Goal: Task Accomplishment & Management: Manage account settings

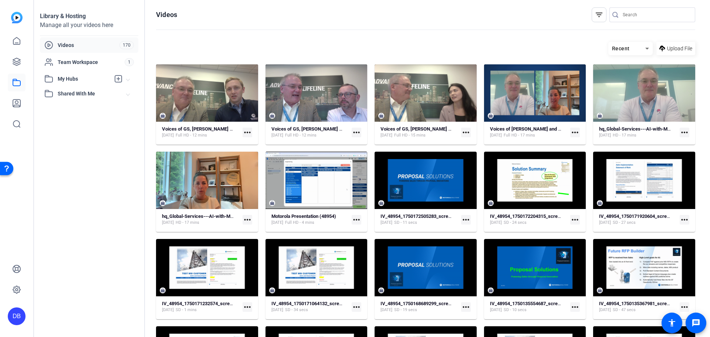
click at [246, 132] on mat-icon "more_horiz" at bounding box center [248, 133] width 10 height 10
click at [261, 160] on span "Download MP4" at bounding box center [264, 161] width 33 height 9
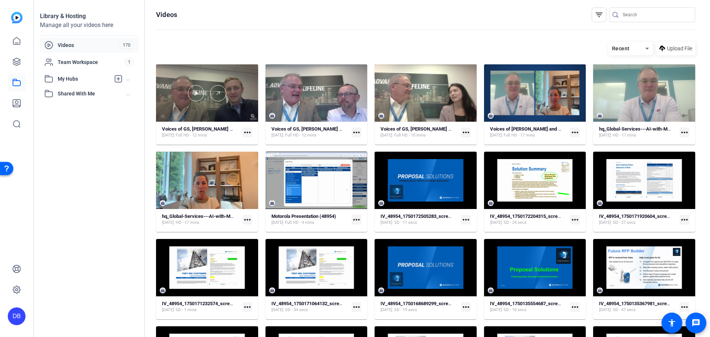
click at [228, 77] on div at bounding box center [207, 92] width 102 height 57
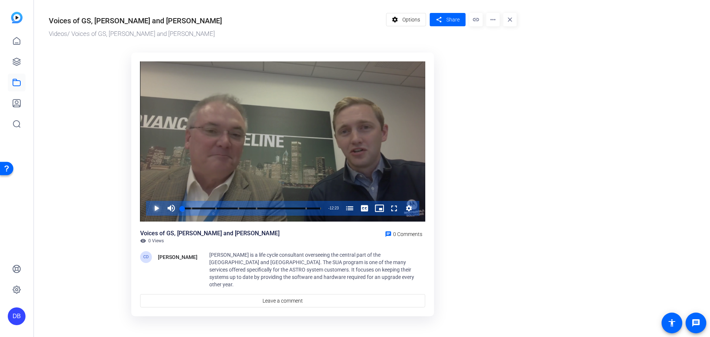
click at [149, 206] on span "Video Player" at bounding box center [149, 208] width 0 height 15
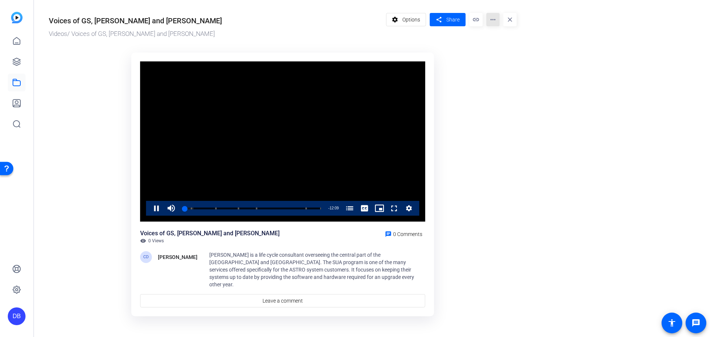
click at [493, 22] on mat-icon "more_horiz" at bounding box center [492, 19] width 13 height 13
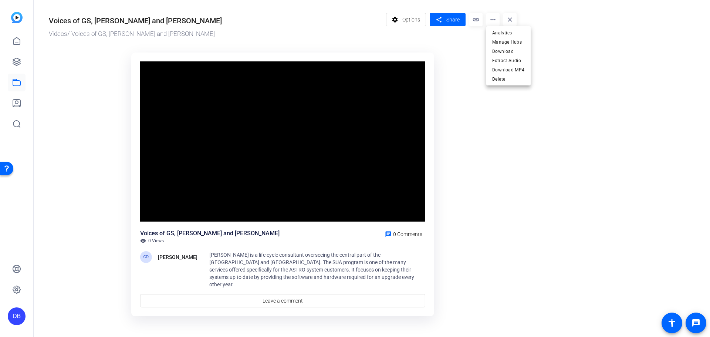
click at [265, 148] on div at bounding box center [355, 168] width 710 height 337
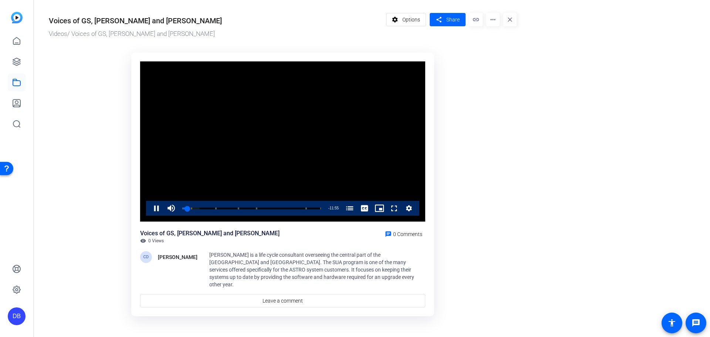
click at [68, 32] on div "Videos / Voices of GS, [PERSON_NAME] and [PERSON_NAME]" at bounding box center [216, 34] width 334 height 10
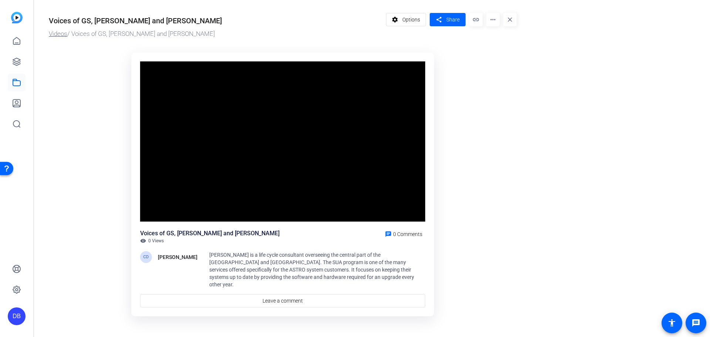
click at [59, 35] on link "Videos" at bounding box center [58, 33] width 18 height 7
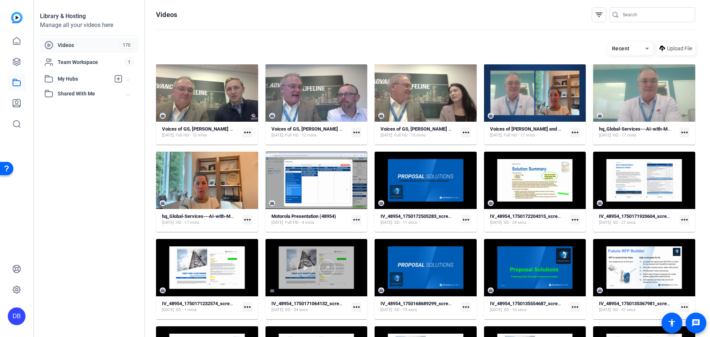
click at [271, 290] on div at bounding box center [317, 267] width 102 height 57
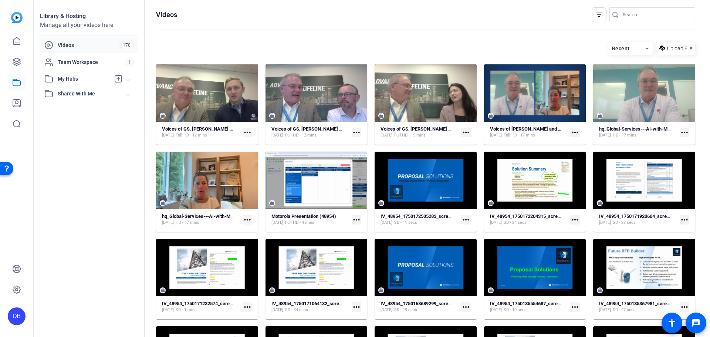
click at [243, 135] on mat-icon "more_horiz" at bounding box center [248, 133] width 10 height 10
click at [261, 174] on span "Manage Hubs" at bounding box center [264, 170] width 33 height 9
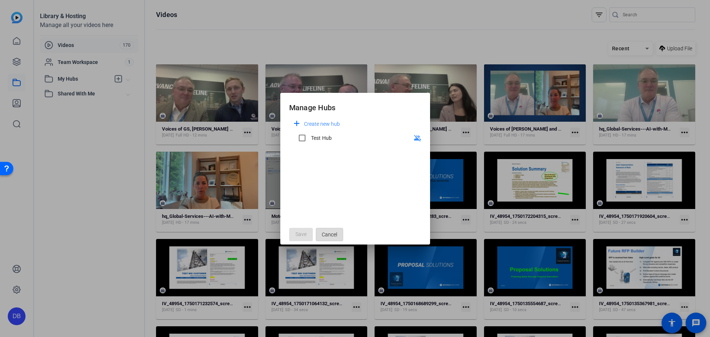
click at [328, 239] on span "Cancel" at bounding box center [330, 234] width 16 height 14
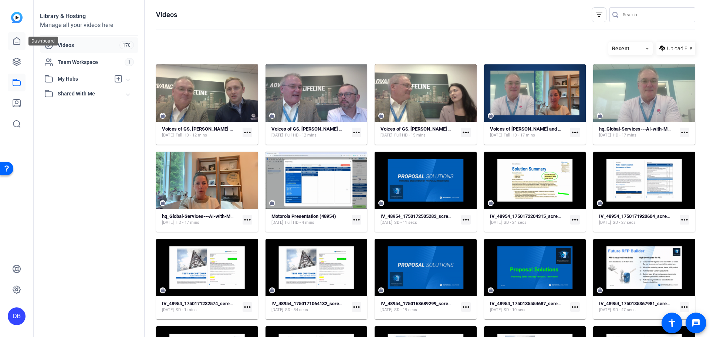
click at [23, 40] on link at bounding box center [17, 41] width 18 height 18
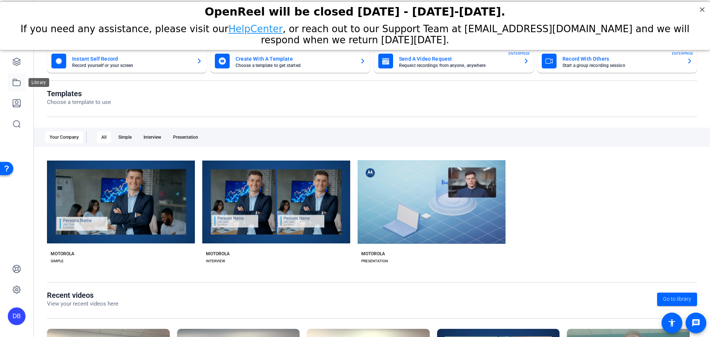
click at [15, 80] on icon at bounding box center [16, 82] width 7 height 7
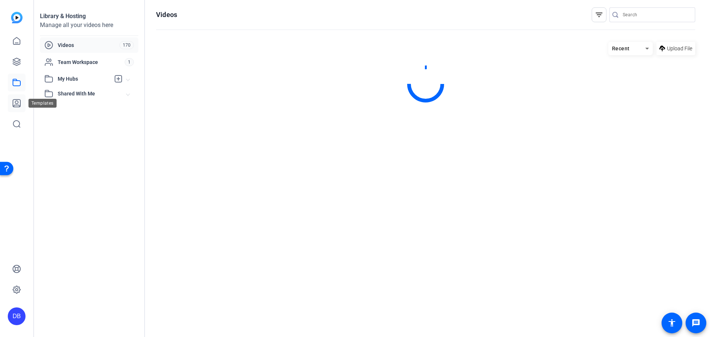
click at [16, 106] on icon at bounding box center [16, 103] width 9 height 9
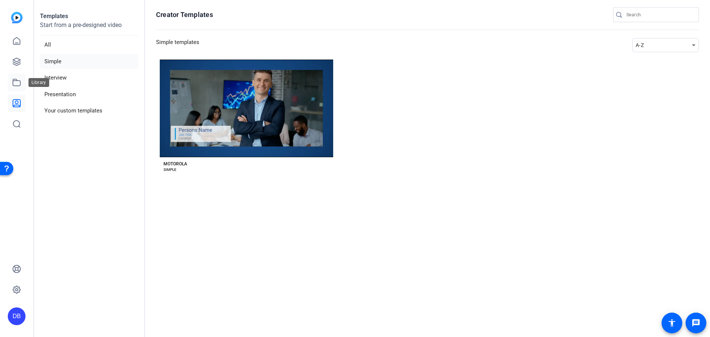
click at [17, 79] on icon at bounding box center [16, 82] width 9 height 9
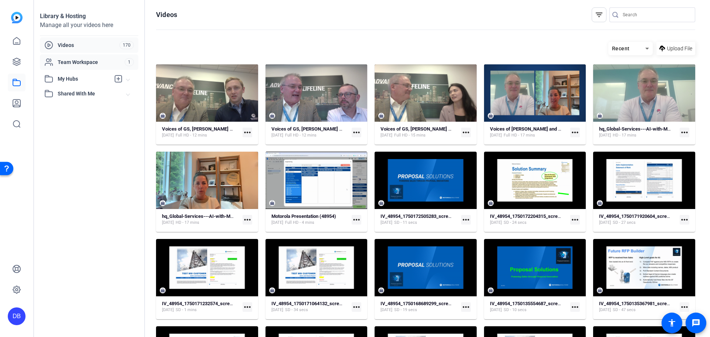
click at [87, 64] on span "Team Workspace" at bounding box center [91, 61] width 67 height 7
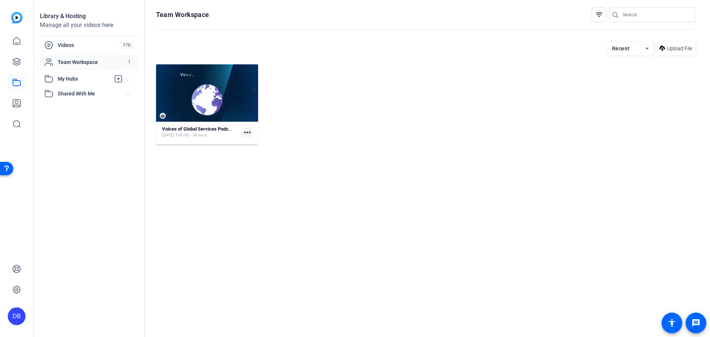
click at [250, 134] on mat-icon "more_horiz" at bounding box center [248, 133] width 10 height 10
click at [84, 43] on div at bounding box center [355, 168] width 710 height 337
click at [75, 42] on span "Videos" at bounding box center [89, 44] width 62 height 7
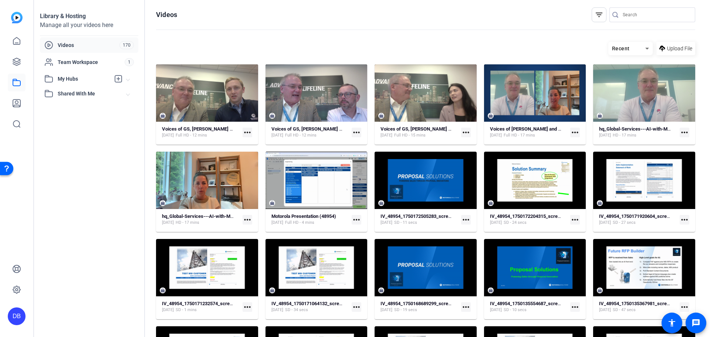
click at [74, 88] on mat-expansion-panel-header "Shared With Me" at bounding box center [89, 93] width 98 height 15
click at [84, 62] on span "Team Workspace" at bounding box center [91, 61] width 67 height 7
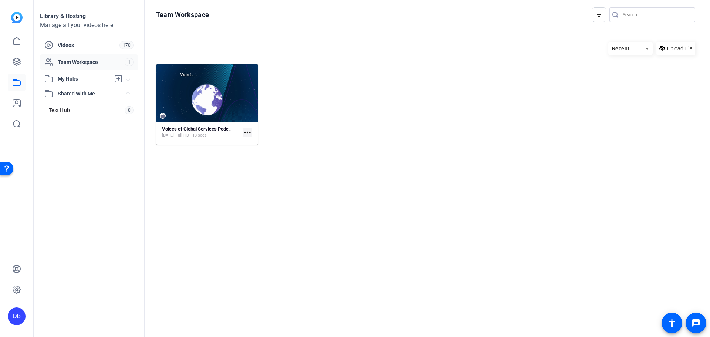
click at [253, 133] on mat-card-content "Voices of Global Services Podcast Intro 3 [DATE] Full HD - 18 secs more_horiz" at bounding box center [207, 135] width 102 height 19
click at [245, 131] on mat-icon "more_horiz" at bounding box center [248, 133] width 10 height 10
click at [234, 82] on div at bounding box center [355, 168] width 710 height 337
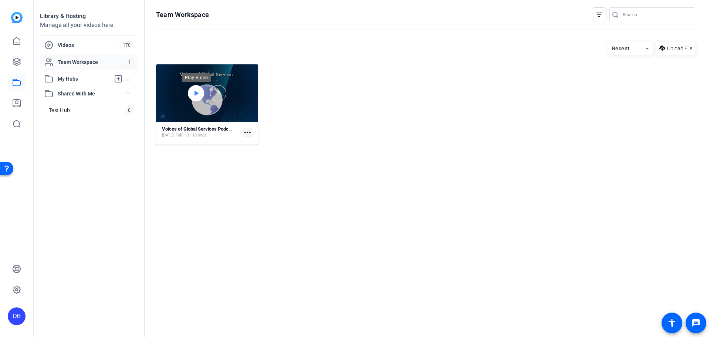
drag, startPoint x: 190, startPoint y: 95, endPoint x: 199, endPoint y: 90, distance: 10.9
click at [190, 95] on div at bounding box center [196, 93] width 16 height 16
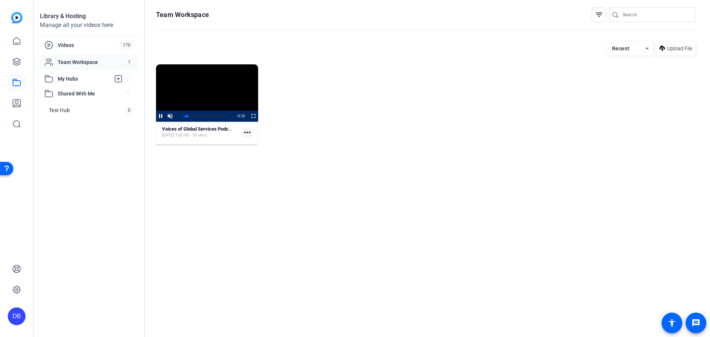
click at [19, 17] on img at bounding box center [16, 17] width 11 height 11
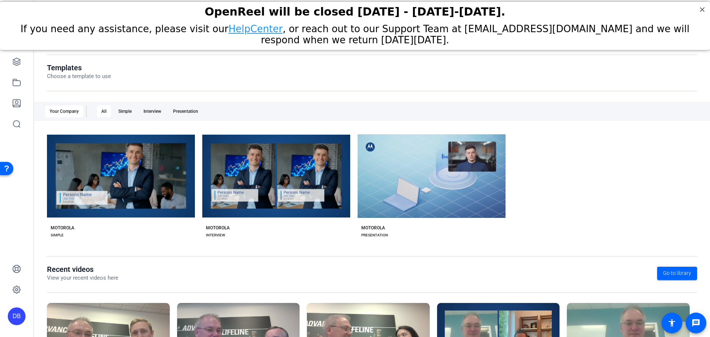
scroll to position [100, 0]
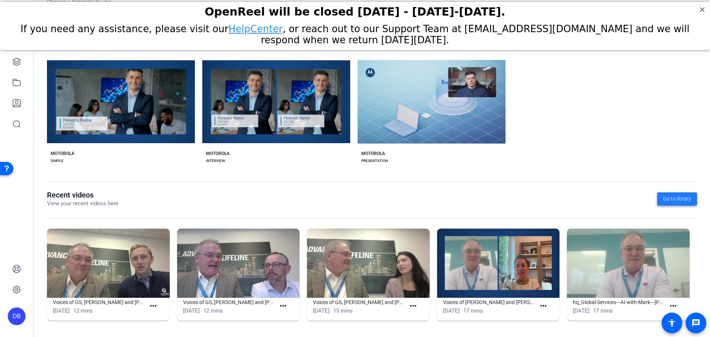
click at [672, 199] on span "Go to library" at bounding box center [677, 199] width 28 height 8
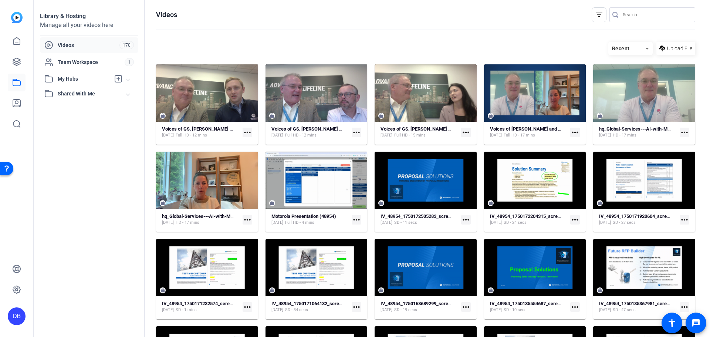
click at [615, 46] on span "Recent" at bounding box center [621, 48] width 18 height 6
click at [61, 93] on div at bounding box center [355, 168] width 710 height 337
click at [16, 104] on icon at bounding box center [16, 103] width 9 height 9
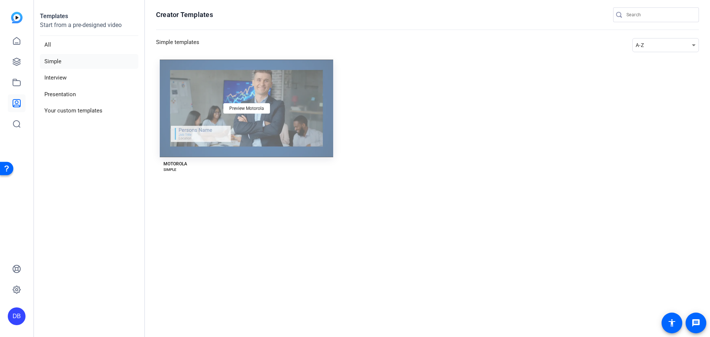
click at [260, 101] on div "Preview Motorola" at bounding box center [246, 109] width 173 height 98
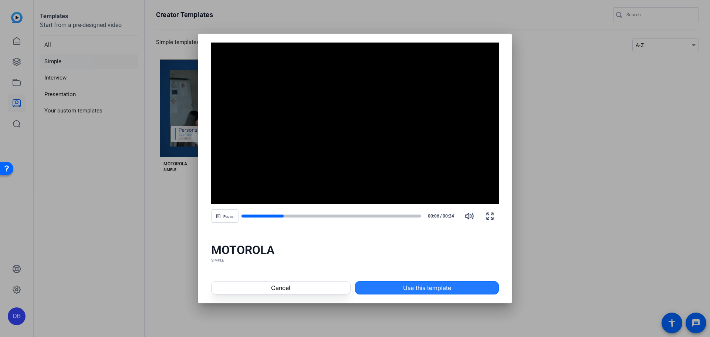
click at [372, 287] on span at bounding box center [426, 288] width 143 height 18
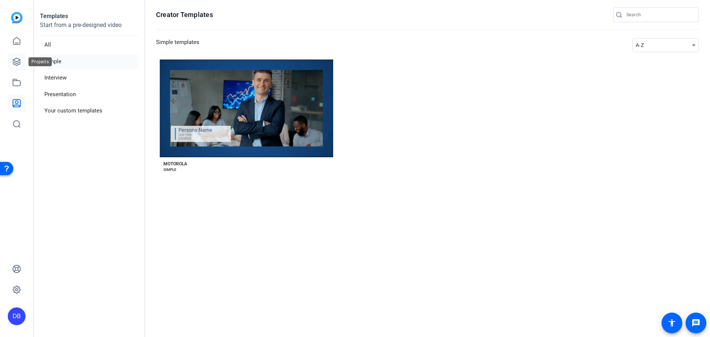
click at [21, 61] on link at bounding box center [17, 62] width 18 height 18
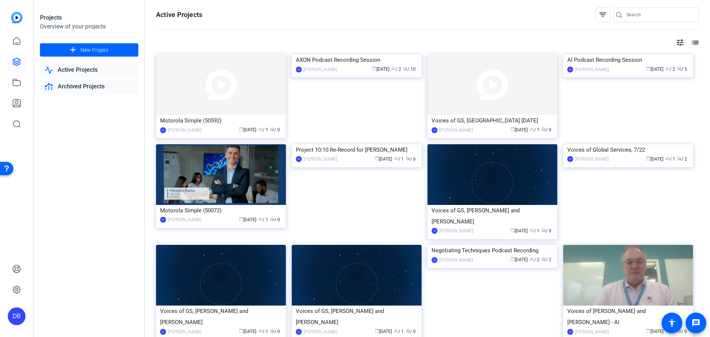
click at [89, 84] on link "Archived Projects" at bounding box center [89, 86] width 98 height 15
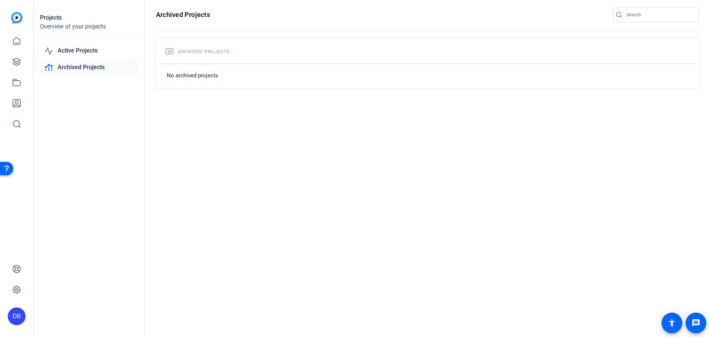
click at [94, 59] on div "Active Projects Archived Projects" at bounding box center [89, 59] width 98 height 32
click at [93, 55] on link "Active Projects" at bounding box center [89, 50] width 98 height 15
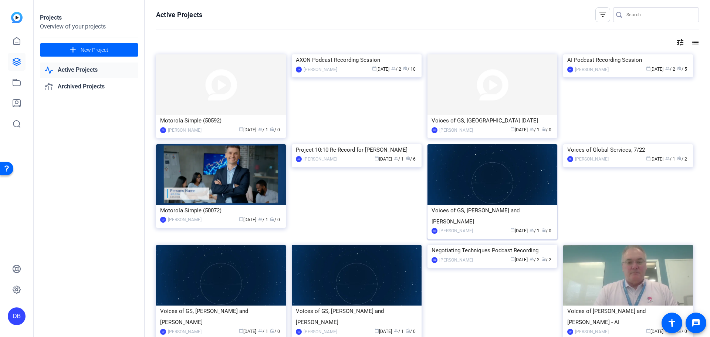
click at [521, 190] on img at bounding box center [492, 174] width 130 height 61
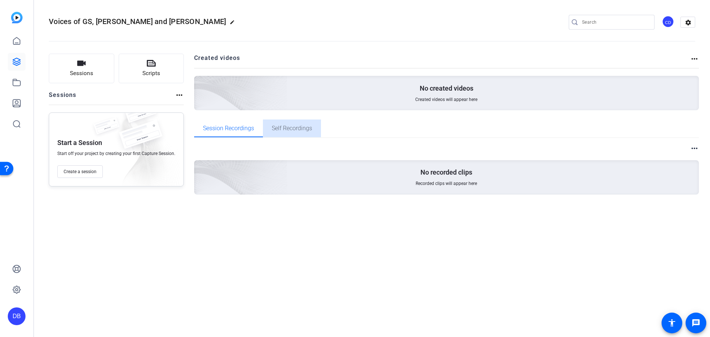
click at [297, 131] on span "Self Recordings" at bounding box center [292, 128] width 40 height 6
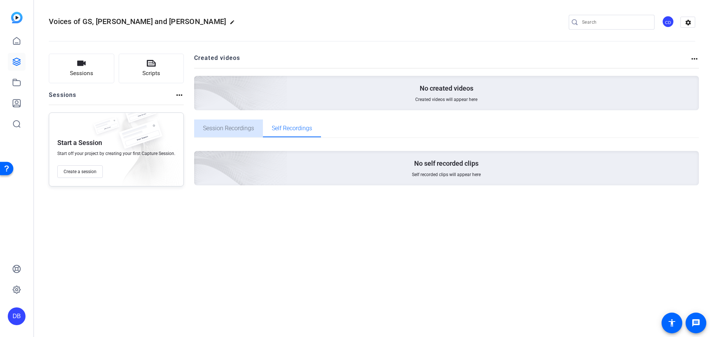
click at [228, 125] on span "Session Recordings" at bounding box center [228, 128] width 51 height 6
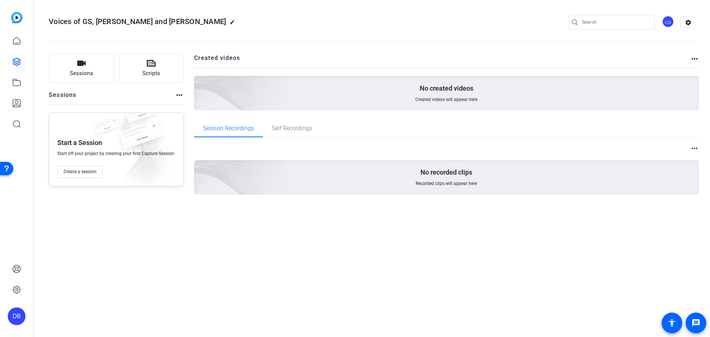
click at [693, 57] on mat-icon "more_horiz" at bounding box center [694, 58] width 9 height 9
click at [680, 69] on span "View Archived Projects" at bounding box center [669, 69] width 48 height 9
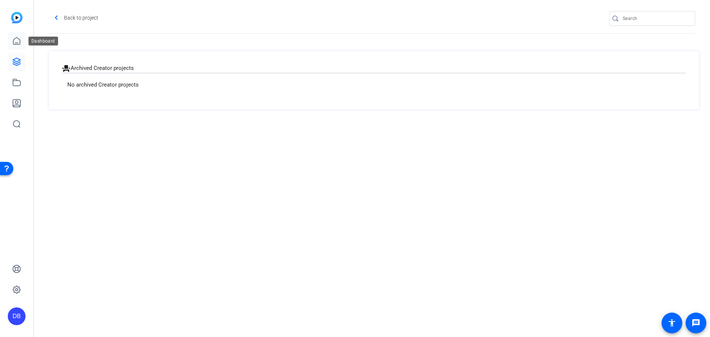
click at [14, 37] on icon at bounding box center [16, 41] width 9 height 9
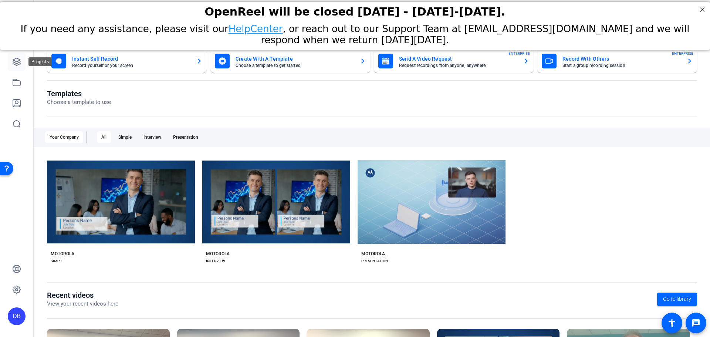
click at [18, 61] on icon at bounding box center [16, 61] width 7 height 7
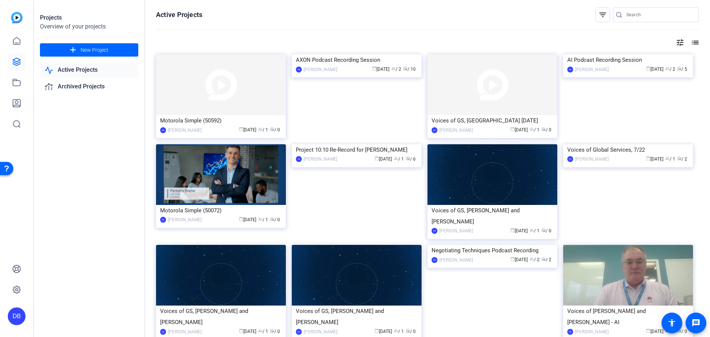
click at [679, 39] on mat-icon "tune" at bounding box center [680, 42] width 9 height 9
click at [517, 32] on div at bounding box center [355, 168] width 710 height 337
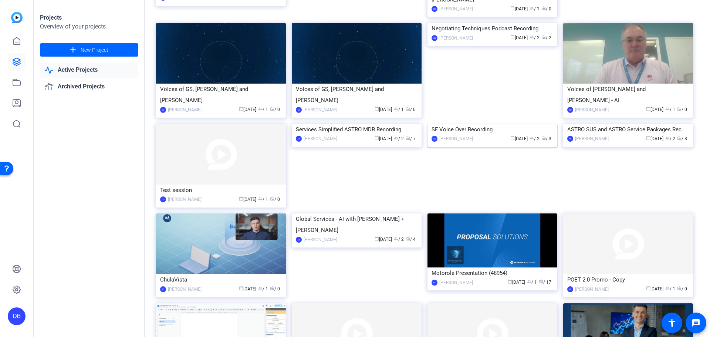
scroll to position [293, 0]
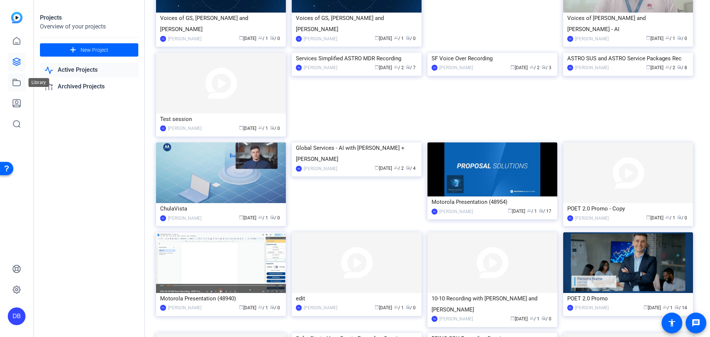
click at [20, 85] on icon at bounding box center [16, 82] width 7 height 7
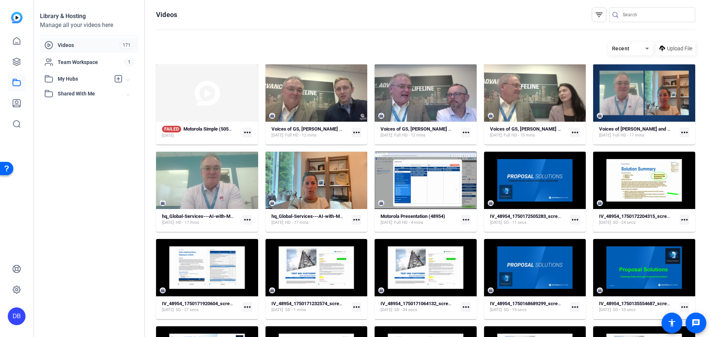
click at [243, 131] on mat-icon "more_horiz" at bounding box center [248, 133] width 10 height 10
click at [230, 100] on div at bounding box center [355, 168] width 710 height 337
click at [219, 127] on strong "Motorola Simple (50592)" at bounding box center [209, 129] width 52 height 6
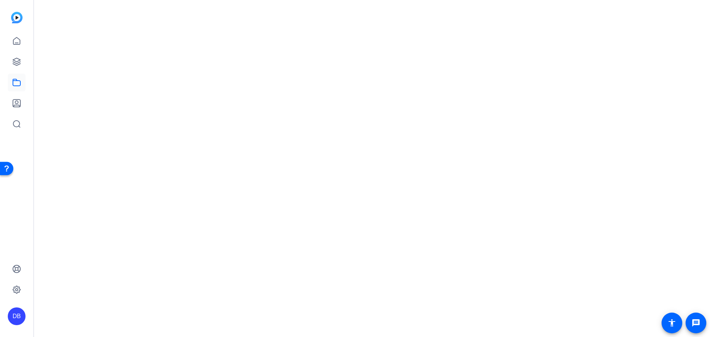
click at [219, 127] on mat-drawer-content at bounding box center [370, 168] width 672 height 337
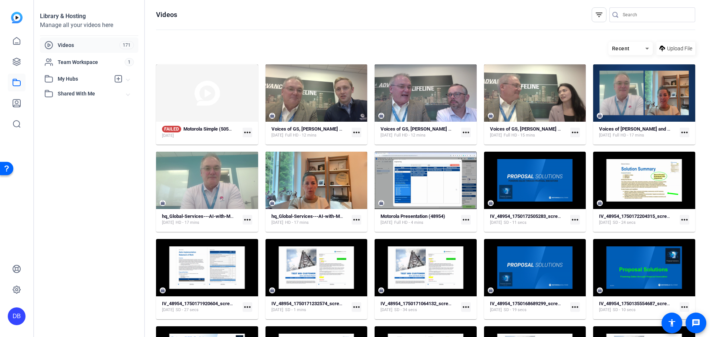
click at [249, 131] on mat-icon "more_horiz" at bounding box center [248, 133] width 10 height 10
click at [267, 161] on span "Delete" at bounding box center [263, 161] width 30 height 9
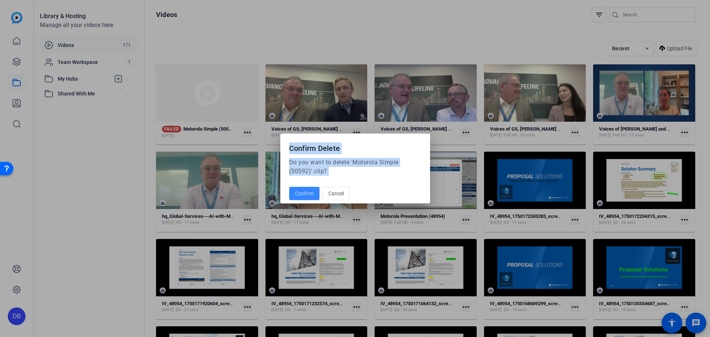
click at [310, 190] on span "Confirm" at bounding box center [304, 194] width 18 height 8
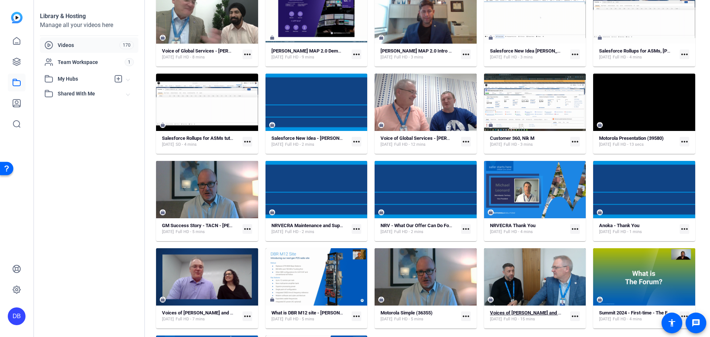
scroll to position [964, 0]
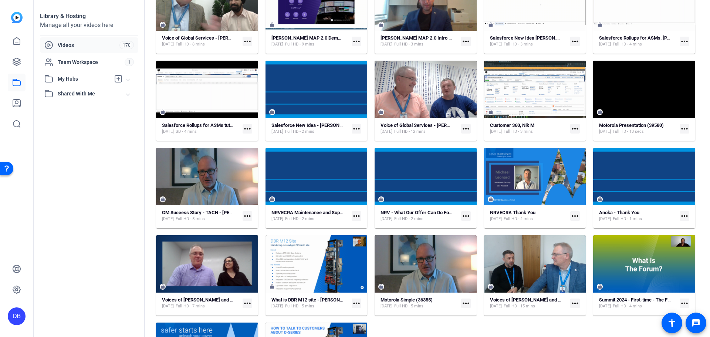
click at [467, 216] on mat-icon "more_horiz" at bounding box center [466, 216] width 10 height 10
click at [455, 326] on div at bounding box center [355, 168] width 710 height 337
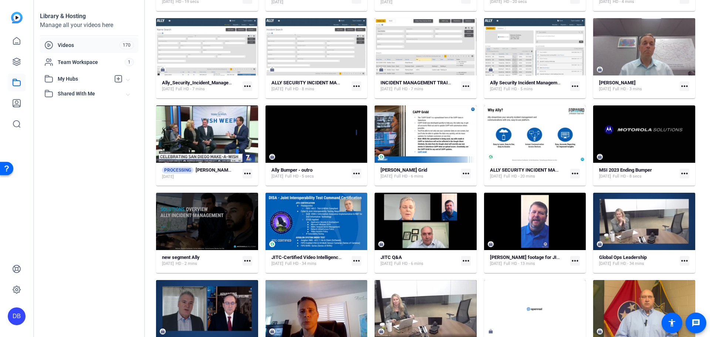
scroll to position [2614, 0]
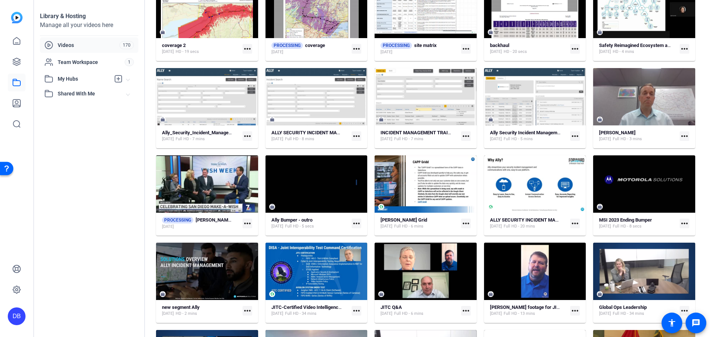
click at [248, 222] on mat-icon "more_horiz" at bounding box center [248, 224] width 10 height 10
click at [672, 322] on div at bounding box center [355, 168] width 710 height 337
click at [672, 322] on mat-icon "accessibility" at bounding box center [671, 322] width 9 height 9
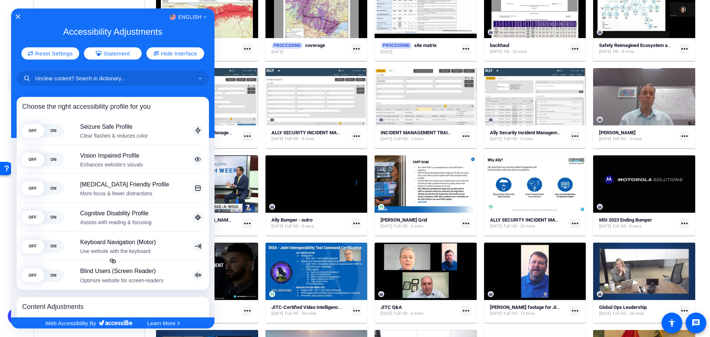
click at [690, 319] on div at bounding box center [355, 168] width 710 height 337
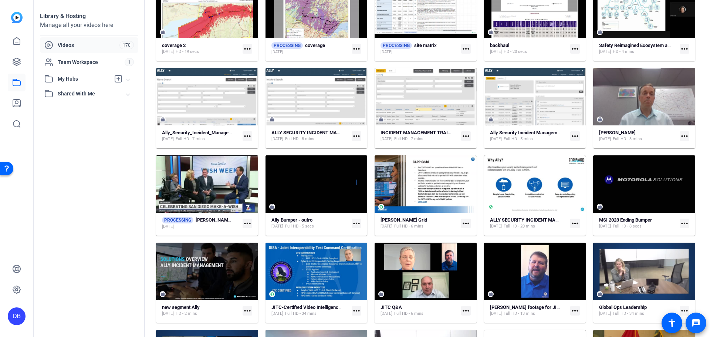
click at [696, 322] on mat-icon "message" at bounding box center [696, 322] width 9 height 9
click at [672, 319] on mat-icon "accessibility" at bounding box center [671, 322] width 9 height 9
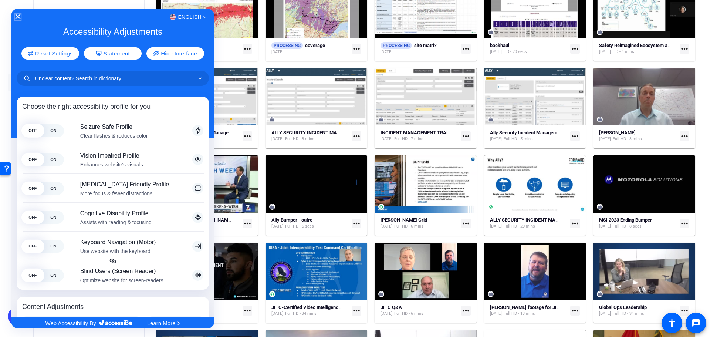
click at [18, 17] on icon "Close Accessibility Interface" at bounding box center [17, 16] width 5 height 5
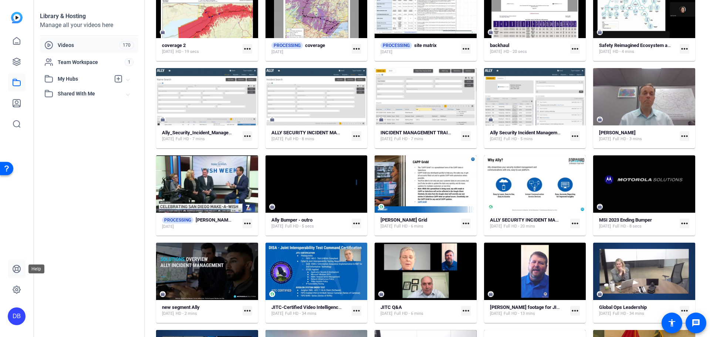
click at [19, 274] on link at bounding box center [17, 269] width 18 height 18
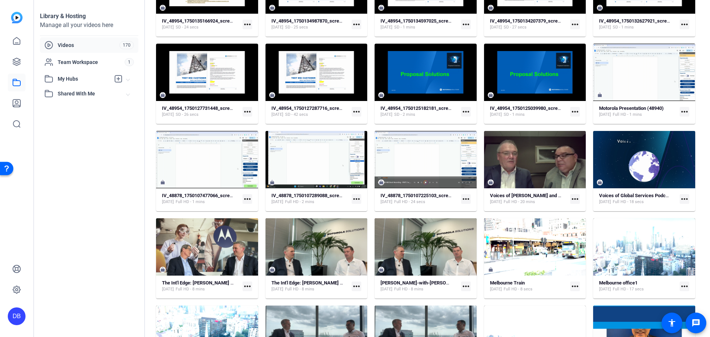
scroll to position [0, 0]
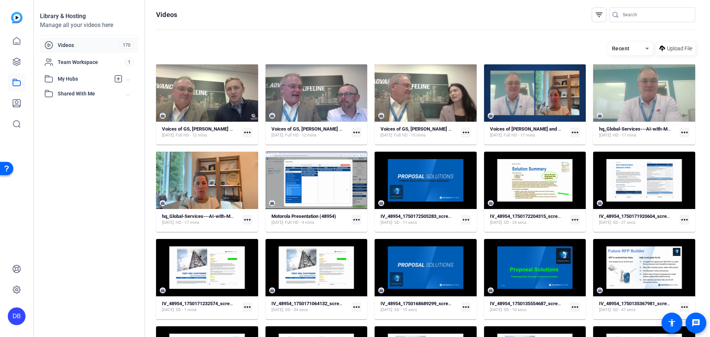
click at [247, 133] on mat-icon "more_horiz" at bounding box center [248, 133] width 10 height 10
click at [263, 170] on span "Manage Hubs" at bounding box center [264, 170] width 33 height 9
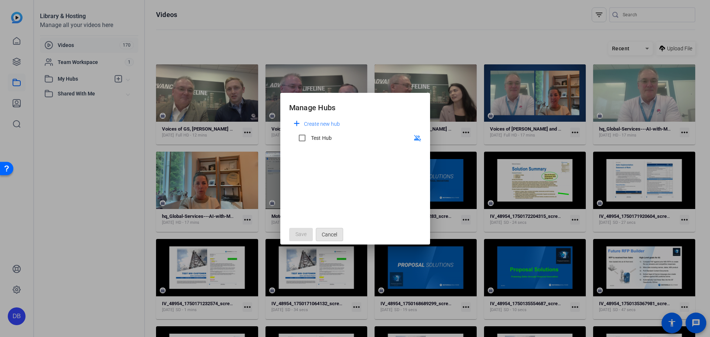
drag, startPoint x: 330, startPoint y: 232, endPoint x: 329, endPoint y: 227, distance: 5.0
click at [330, 232] on span "Cancel" at bounding box center [330, 234] width 16 height 14
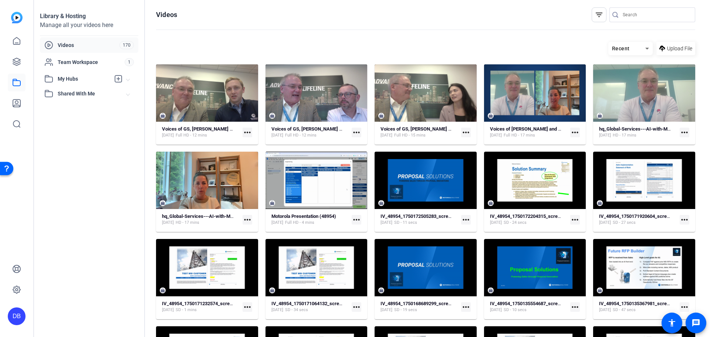
click at [76, 80] on span "My Hubs" at bounding box center [84, 79] width 53 height 8
click at [116, 82] on icon at bounding box center [118, 78] width 7 height 7
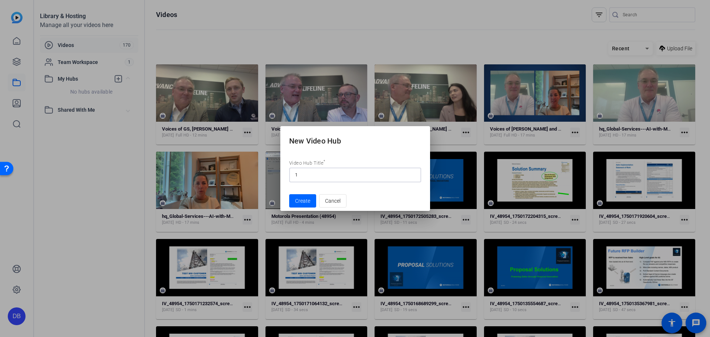
type input "1"
click at [289, 194] on button "Create" at bounding box center [302, 200] width 27 height 13
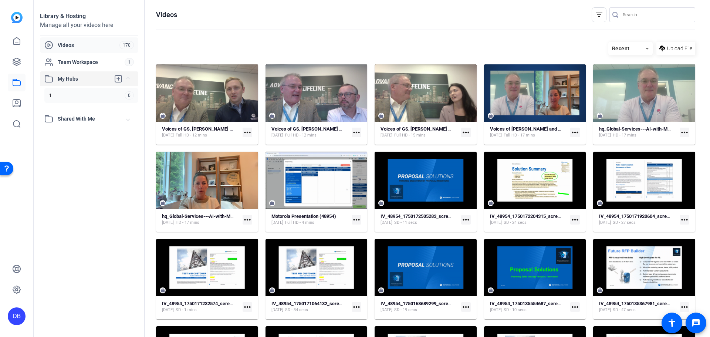
drag, startPoint x: 87, startPoint y: 106, endPoint x: 88, endPoint y: 101, distance: 4.8
click at [87, 105] on div "1 0" at bounding box center [89, 98] width 98 height 25
click at [86, 96] on link "1 0" at bounding box center [91, 95] width 94 height 15
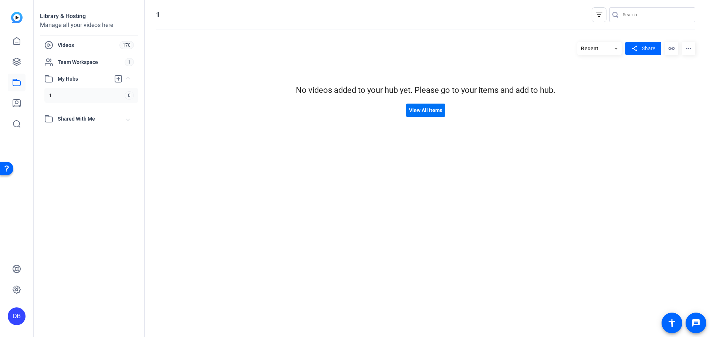
click at [416, 111] on span "View All Items" at bounding box center [425, 111] width 33 height 8
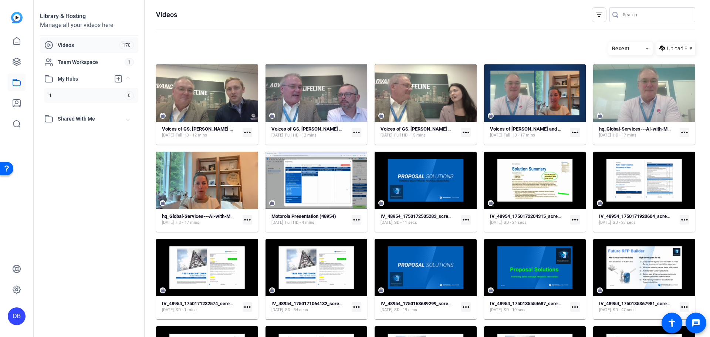
click at [83, 90] on link "1 0" at bounding box center [91, 95] width 94 height 15
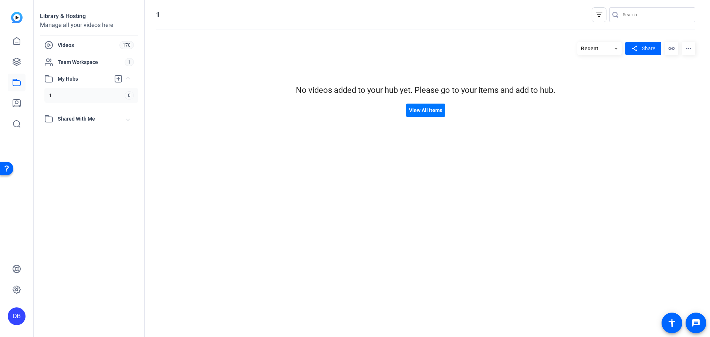
drag, startPoint x: 58, startPoint y: 98, endPoint x: 64, endPoint y: 97, distance: 5.7
click at [64, 97] on link "1 0" at bounding box center [91, 95] width 94 height 15
click at [84, 76] on span "My Hubs" at bounding box center [84, 79] width 53 height 8
click at [108, 96] on link "1 0" at bounding box center [91, 95] width 94 height 15
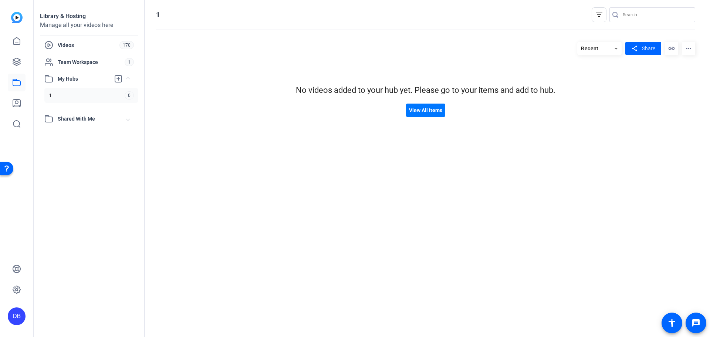
click at [686, 48] on mat-icon "more_horiz" at bounding box center [688, 48] width 13 height 13
click at [679, 71] on span "Edit Hub" at bounding box center [675, 71] width 30 height 9
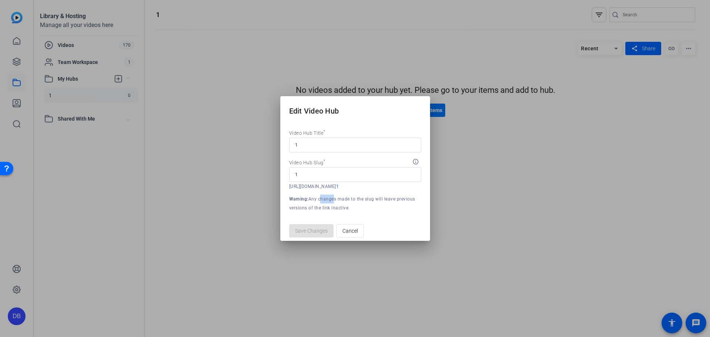
drag, startPoint x: 319, startPoint y: 200, endPoint x: 335, endPoint y: 199, distance: 16.3
click at [333, 199] on p "Warning: Any changes made to the slug will leave previous versions of the link …" at bounding box center [355, 204] width 132 height 18
click at [356, 226] on span "Cancel" at bounding box center [350, 231] width 16 height 14
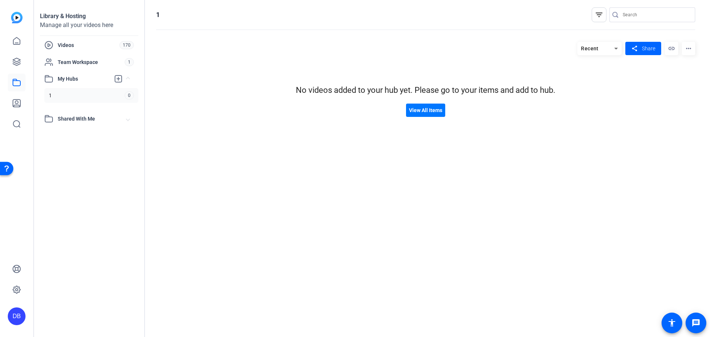
click at [687, 52] on mat-icon "more_horiz" at bounding box center [688, 48] width 13 height 13
click at [670, 80] on span "Delete" at bounding box center [675, 80] width 30 height 9
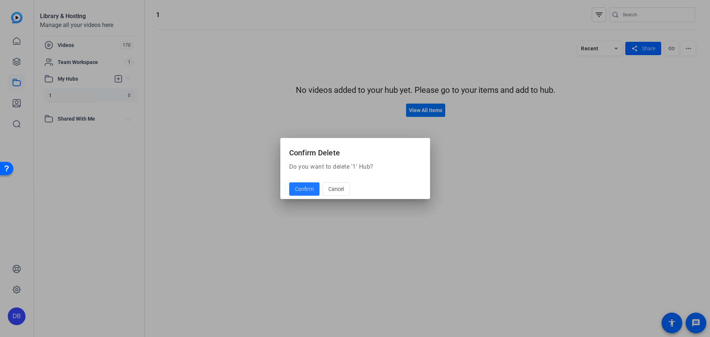
click at [304, 189] on span "Confirm" at bounding box center [304, 189] width 18 height 8
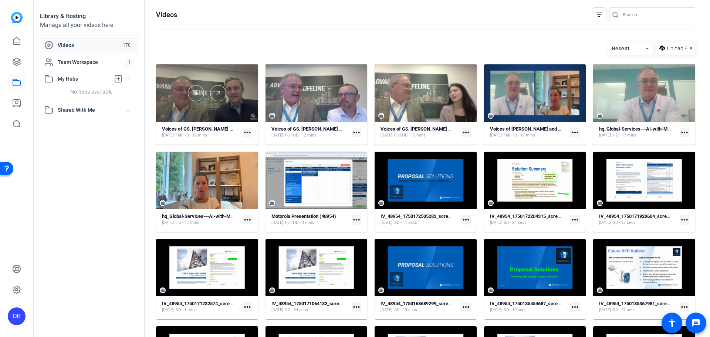
click at [224, 110] on div at bounding box center [207, 92] width 102 height 57
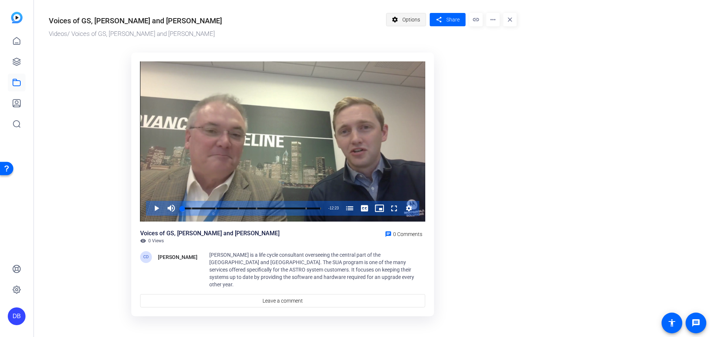
click at [394, 17] on mat-icon "settings" at bounding box center [395, 20] width 9 height 14
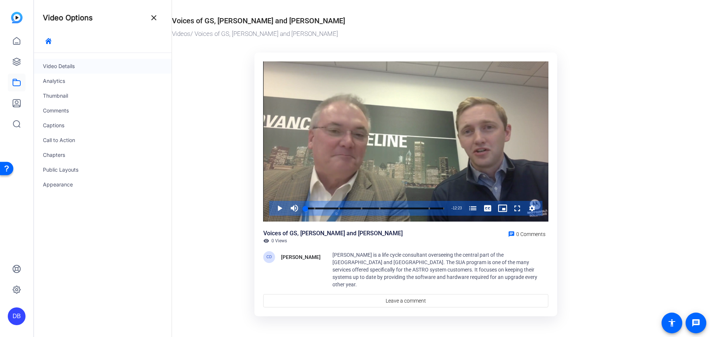
click at [63, 66] on div "Video Details" at bounding box center [103, 66] width 138 height 15
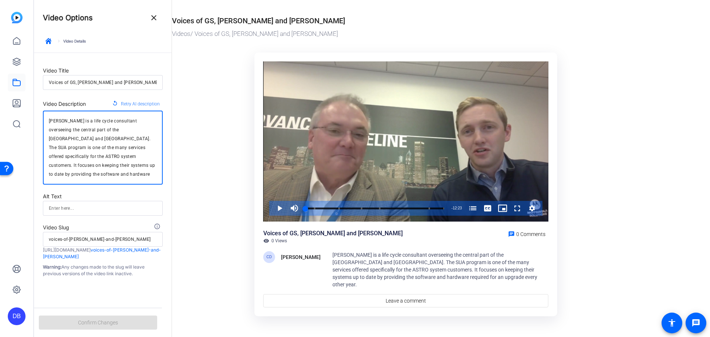
click at [85, 135] on textarea "[PERSON_NAME] is a life cycle consultant overseeing the central part of the [GE…" at bounding box center [103, 147] width 108 height 62
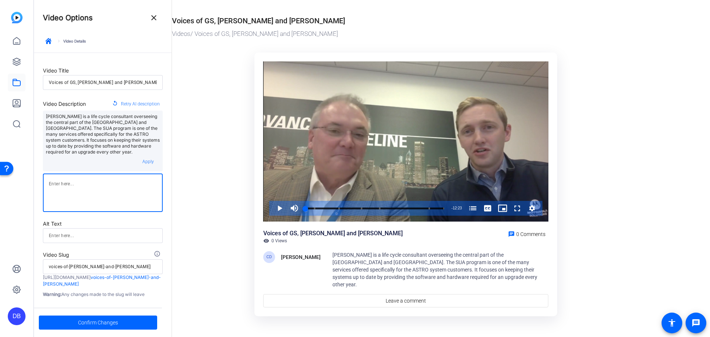
type textarea "[PERSON_NAME] is a life cycle consultant overseeing the central part of the [GE…"
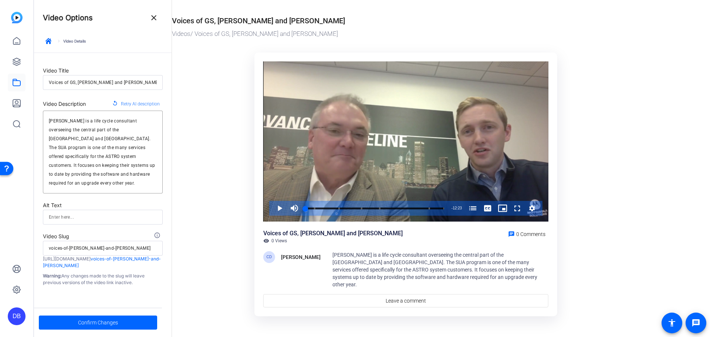
click at [201, 135] on ktd-grid "Video Player is loading. Play Video Play Mute Current Time 0:00 / Duration 12:2…" at bounding box center [406, 181] width 468 height 266
click at [156, 14] on mat-icon "close" at bounding box center [153, 17] width 9 height 9
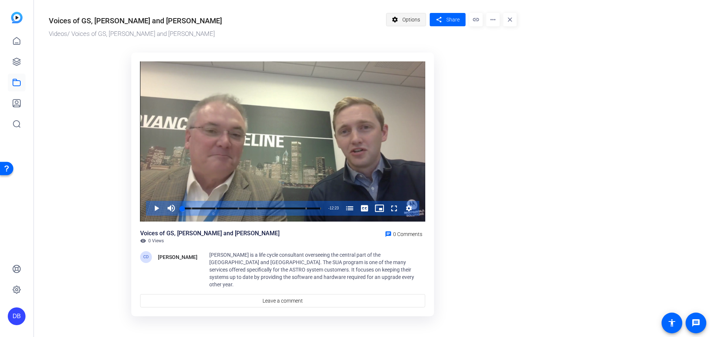
click at [402, 23] on span at bounding box center [406, 20] width 40 height 18
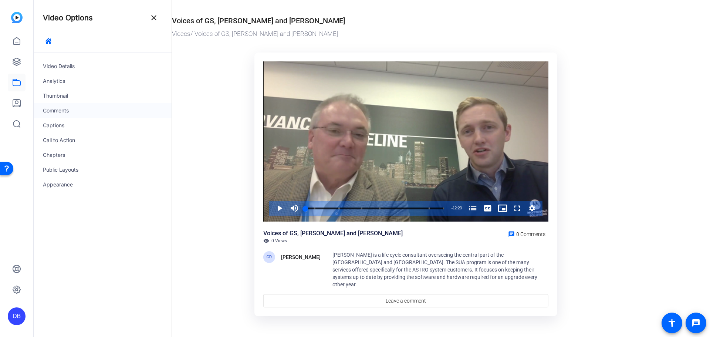
click at [70, 105] on div "Comments" at bounding box center [103, 110] width 138 height 15
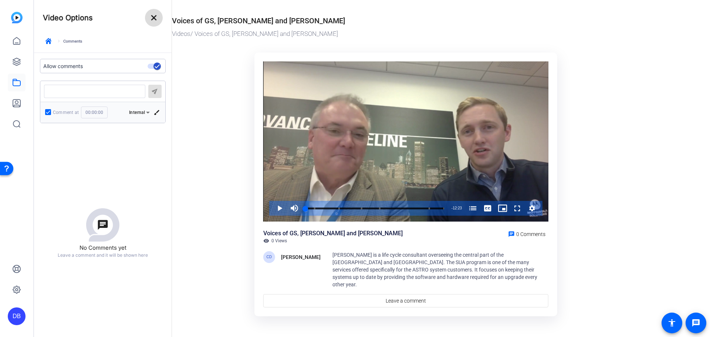
click at [157, 17] on mat-icon "close" at bounding box center [153, 17] width 9 height 9
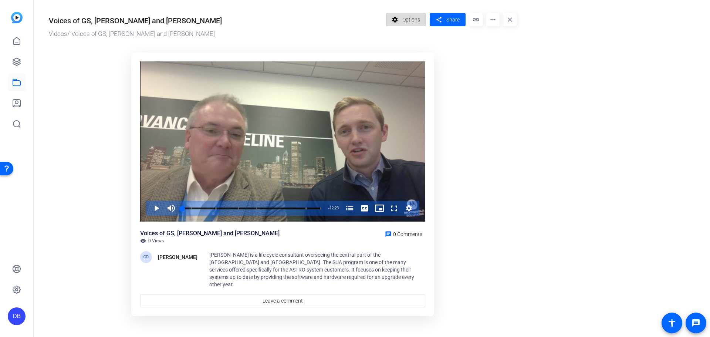
click at [397, 18] on mat-icon "settings" at bounding box center [395, 20] width 9 height 14
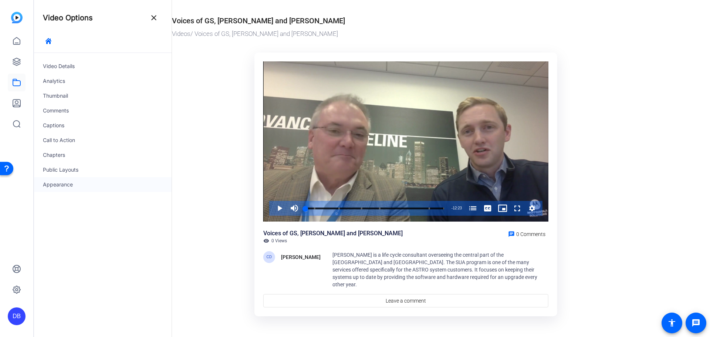
click at [83, 182] on div "Appearance" at bounding box center [103, 184] width 138 height 15
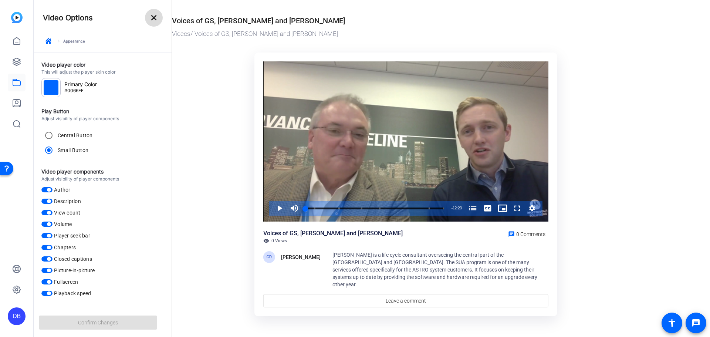
click at [153, 15] on mat-icon "close" at bounding box center [153, 17] width 9 height 9
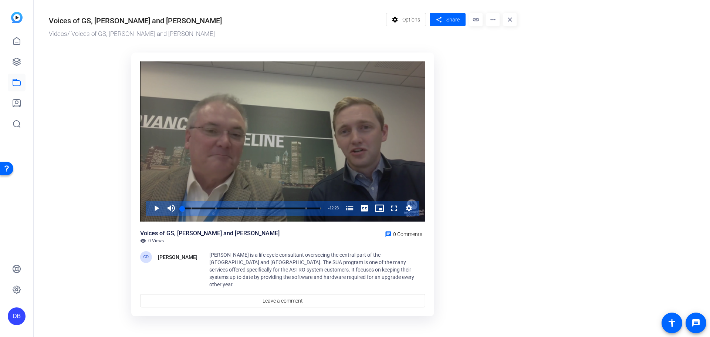
click at [409, 207] on icon "Video Player" at bounding box center [409, 208] width 6 height 6
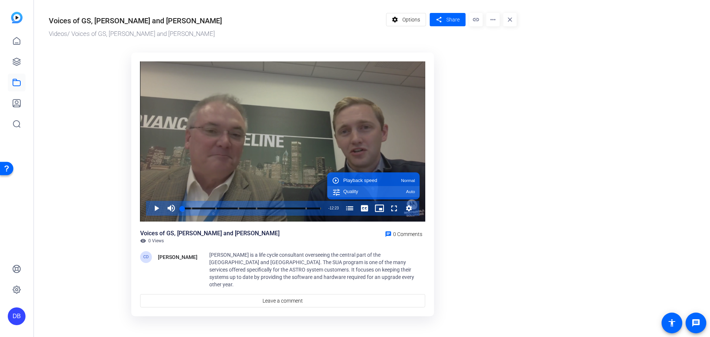
click at [359, 191] on div "Quality Auto" at bounding box center [379, 191] width 72 height 5
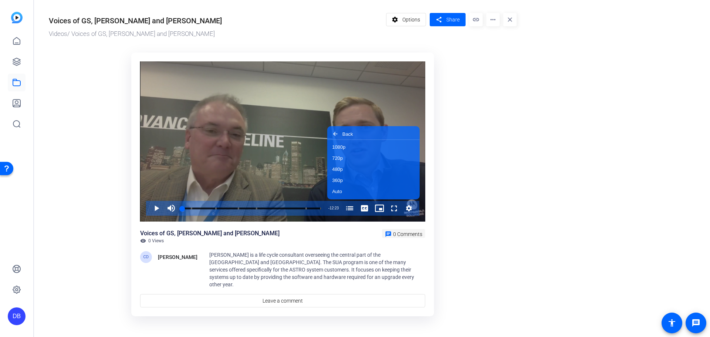
drag, startPoint x: 488, startPoint y: 235, endPoint x: 420, endPoint y: 241, distance: 68.3
click at [488, 234] on ktd-grid "Video Player is loading. Play Video Play Mute Current Time 0:00 / Duration 12:2…" at bounding box center [283, 181] width 468 height 266
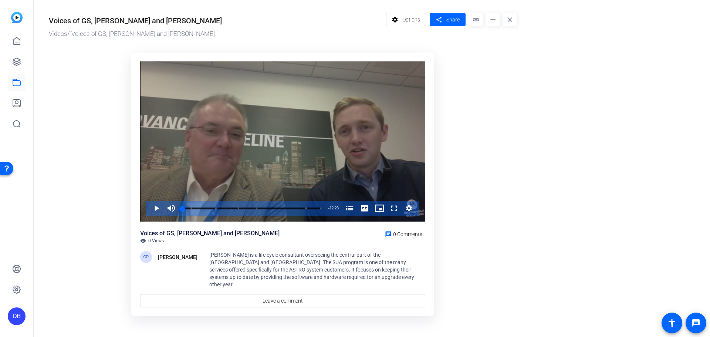
click at [234, 108] on div "Video Player" at bounding box center [282, 141] width 285 height 160
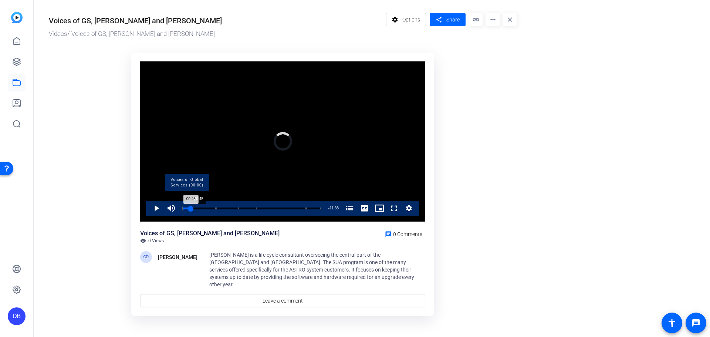
click at [191, 207] on div "Loaded : 5.37% 00:45 00:45 Voices of Global Services (00:00) [PERSON_NAME] on t…" at bounding box center [251, 208] width 139 height 2
click at [210, 208] on div "Loaded : 9.47% 02:30 02:30 Voices of Global Services (00:00) [PERSON_NAME] on t…" at bounding box center [252, 208] width 141 height 2
drag, startPoint x: 156, startPoint y: 210, endPoint x: 157, endPoint y: 203, distance: 6.7
click at [149, 210] on span "Video Player" at bounding box center [149, 208] width 0 height 15
click at [405, 15] on span "Options" at bounding box center [411, 20] width 18 height 14
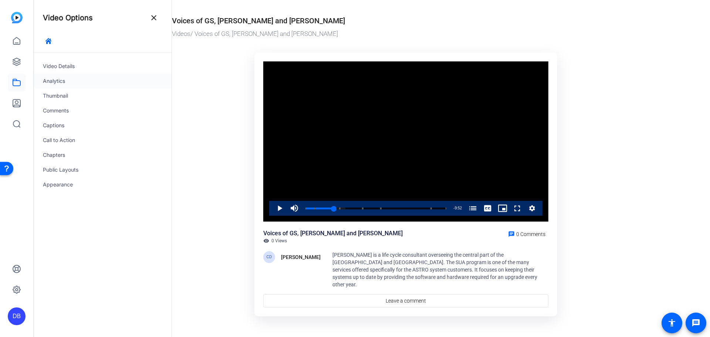
click at [66, 78] on div "Analytics" at bounding box center [103, 81] width 138 height 15
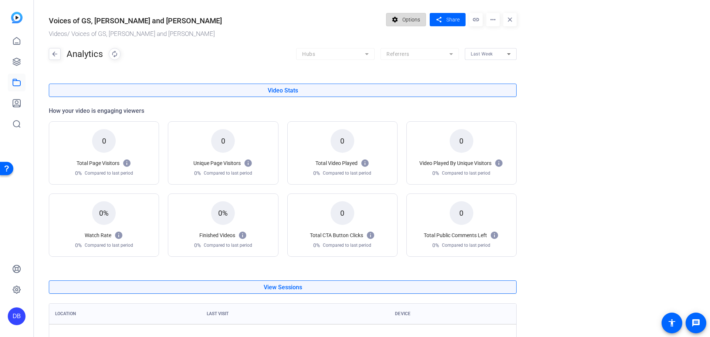
click at [399, 22] on mat-icon "settings" at bounding box center [395, 20] width 9 height 14
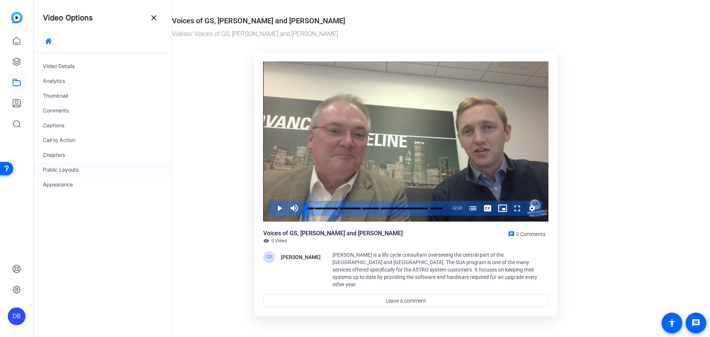
click at [85, 173] on div "Public Layouts" at bounding box center [103, 169] width 138 height 15
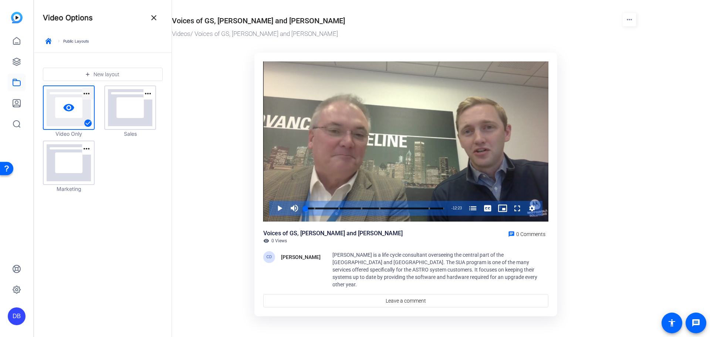
click at [85, 91] on mat-icon "more_horiz" at bounding box center [86, 93] width 9 height 9
click at [192, 153] on div at bounding box center [355, 168] width 710 height 337
click at [158, 14] on mat-icon "close" at bounding box center [153, 17] width 9 height 9
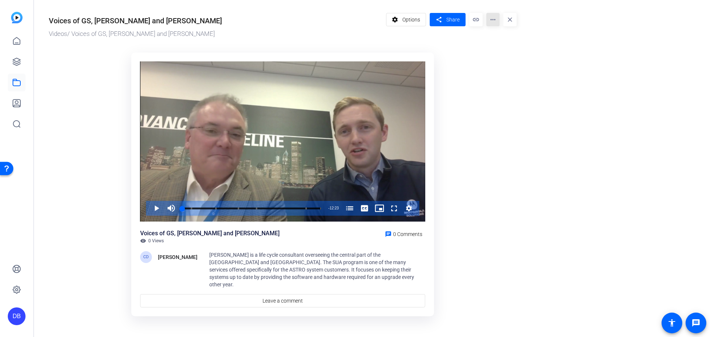
click at [496, 20] on mat-icon "more_horiz" at bounding box center [492, 19] width 13 height 13
click at [511, 42] on span "Manage Hubs" at bounding box center [508, 42] width 33 height 9
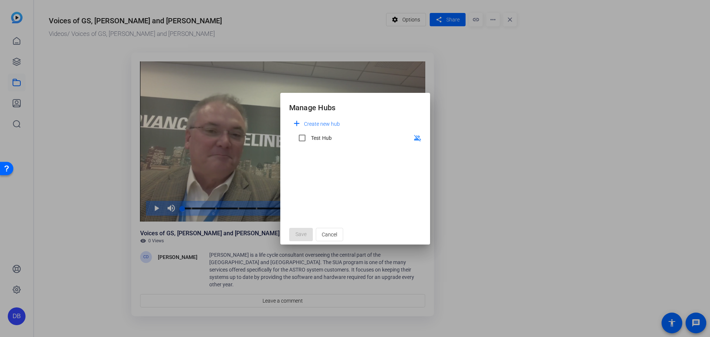
click at [490, 116] on div at bounding box center [355, 168] width 710 height 337
click at [327, 235] on span "Cancel" at bounding box center [330, 234] width 16 height 14
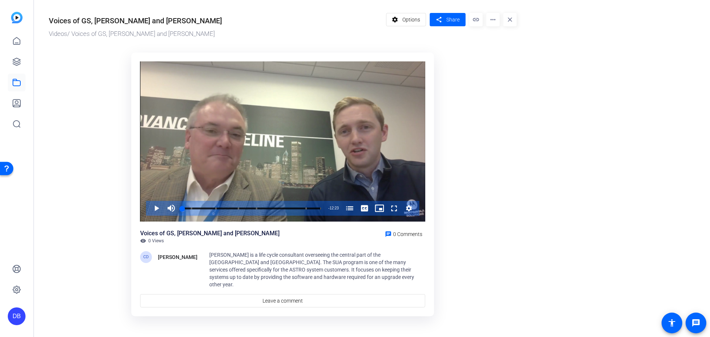
click at [491, 19] on mat-icon "more_horiz" at bounding box center [492, 19] width 13 height 13
click at [471, 18] on div at bounding box center [355, 168] width 710 height 337
click at [476, 21] on mat-icon "link" at bounding box center [475, 19] width 13 height 13
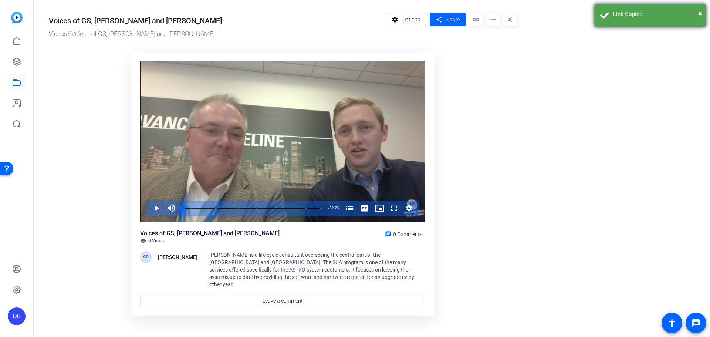
click at [697, 13] on div "Link Copied" at bounding box center [656, 14] width 87 height 9
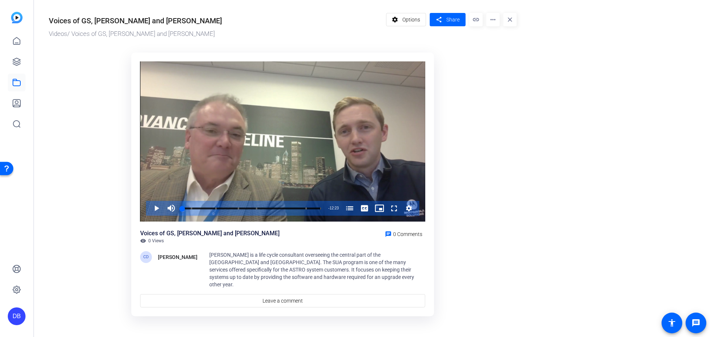
click at [14, 19] on img at bounding box center [16, 17] width 11 height 11
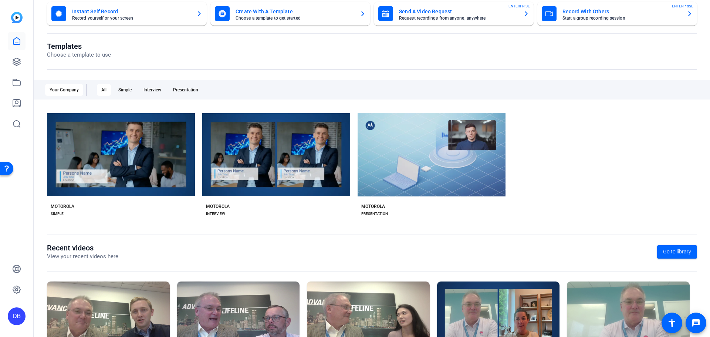
scroll to position [100, 0]
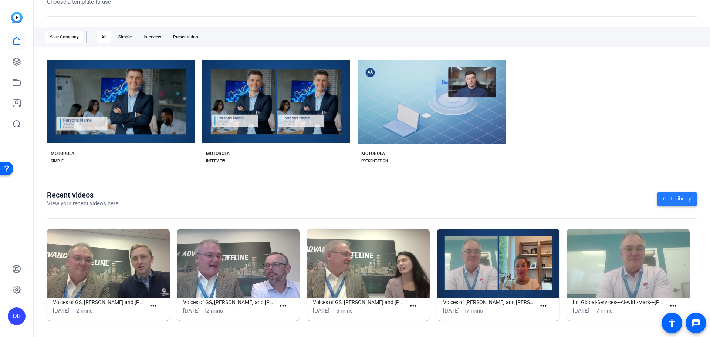
click at [668, 198] on span "Go to library" at bounding box center [677, 199] width 28 height 8
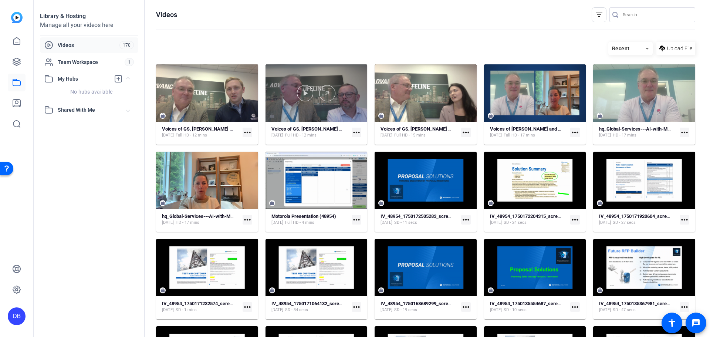
click at [292, 109] on div at bounding box center [317, 92] width 102 height 57
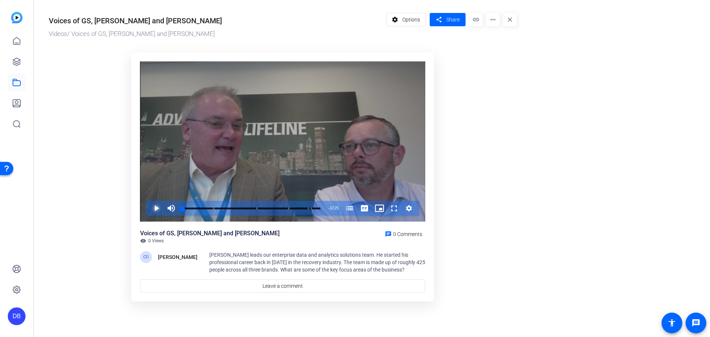
click at [149, 208] on span "Video Player" at bounding box center [149, 208] width 0 height 15
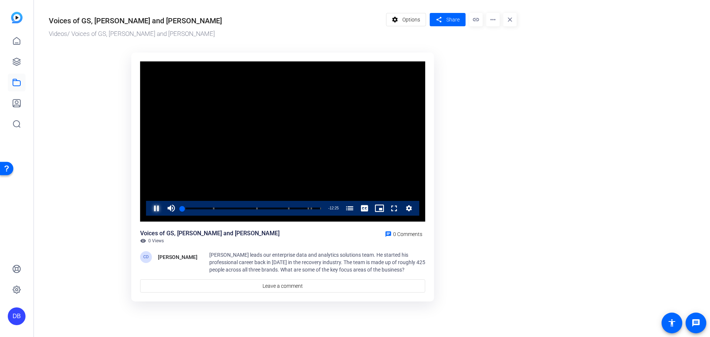
click at [149, 208] on span "Video Player" at bounding box center [149, 208] width 0 height 15
click at [149, 207] on span "Video Player" at bounding box center [149, 208] width 0 height 15
click at [204, 207] on div "Loaded : 5.36% 00:40 01:33 Voices of Global Services: [PERSON_NAME] (00:00) Ver…" at bounding box center [251, 208] width 139 height 2
click at [207, 207] on div "Loaded : 0.00% 02:13 02:15 Voices of Global Services: [PERSON_NAME] (00:00) Ver…" at bounding box center [251, 208] width 139 height 2
click at [17, 62] on icon at bounding box center [16, 61] width 9 height 9
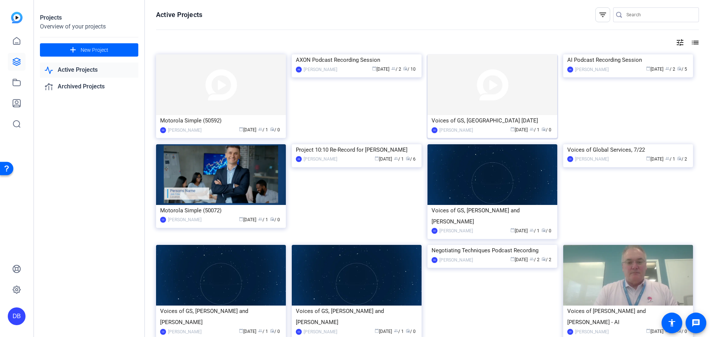
click at [506, 86] on img at bounding box center [492, 84] width 130 height 61
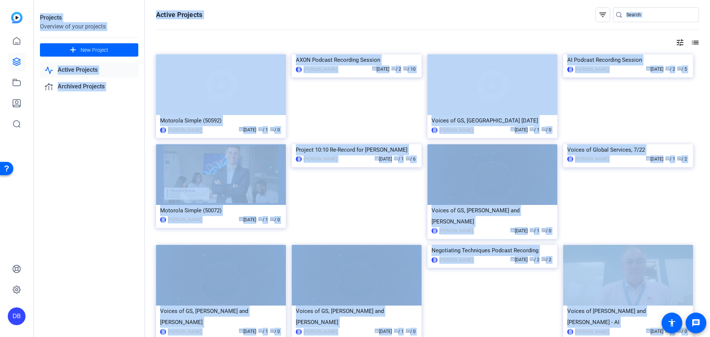
click at [506, 86] on div "Projects Overview of your projects add New Project Active Projects Archived Pro…" at bounding box center [372, 168] width 676 height 337
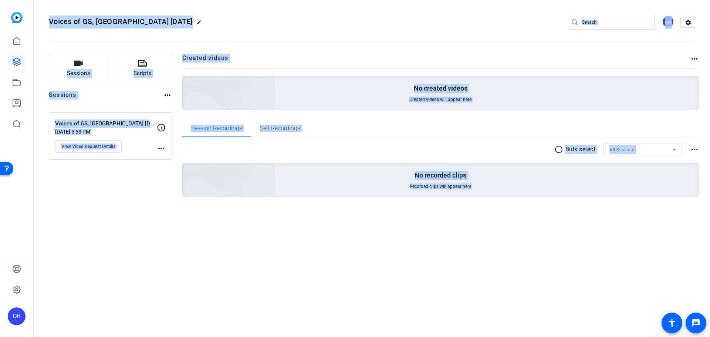
drag, startPoint x: 328, startPoint y: 278, endPoint x: 332, endPoint y: 268, distance: 11.0
click at [328, 278] on div "Voices of GS, [GEOGRAPHIC_DATA] [DATE] edit CD settings Sessions Scripts Sessio…" at bounding box center [372, 168] width 676 height 337
click at [293, 151] on div "radio_button_unchecked Bulk select All Sessions more_horiz" at bounding box center [440, 149] width 517 height 12
click at [299, 131] on span "Self Recordings" at bounding box center [280, 128] width 40 height 6
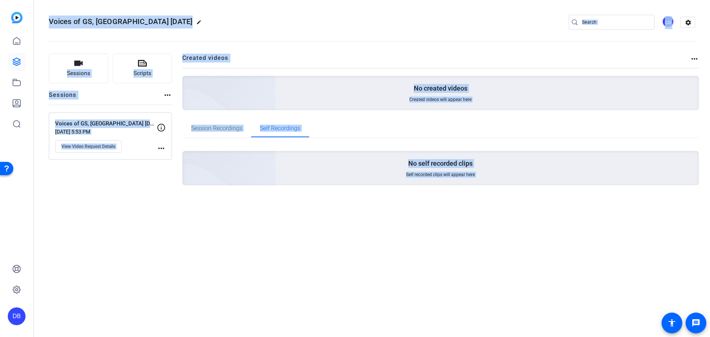
click at [251, 48] on openreel-divider-bar at bounding box center [372, 39] width 646 height 23
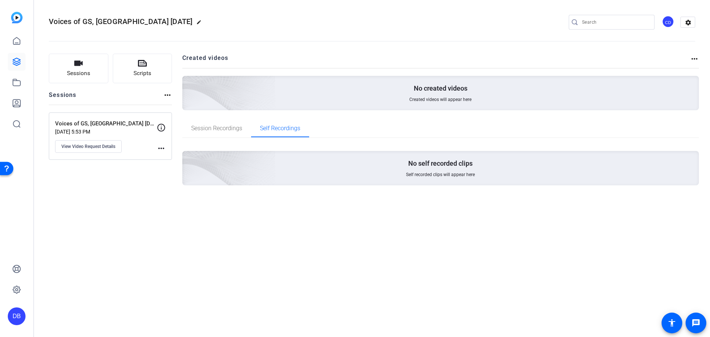
click at [669, 22] on div "CD" at bounding box center [668, 22] width 12 height 12
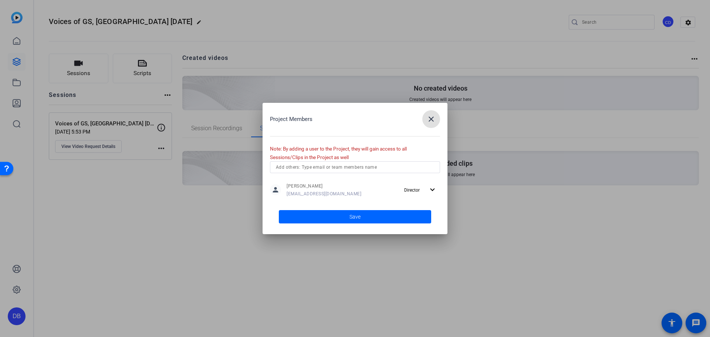
drag, startPoint x: 436, startPoint y: 119, endPoint x: 438, endPoint y: 152, distance: 33.7
click at [443, 152] on div "Project Members close Note: By adding a user to the Project, they will gain acc…" at bounding box center [355, 168] width 185 height 131
drag, startPoint x: 431, startPoint y: 120, endPoint x: 369, endPoint y: 156, distance: 71.3
click at [379, 156] on div "Project Members close Note: By adding a user to the Project, they will gain acc…" at bounding box center [355, 168] width 185 height 131
click at [348, 171] on input "text" at bounding box center [355, 167] width 158 height 9
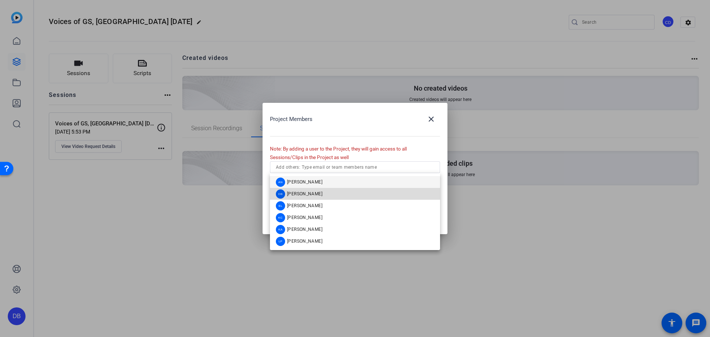
click at [334, 192] on mat-option "DB [PERSON_NAME]" at bounding box center [355, 194] width 170 height 12
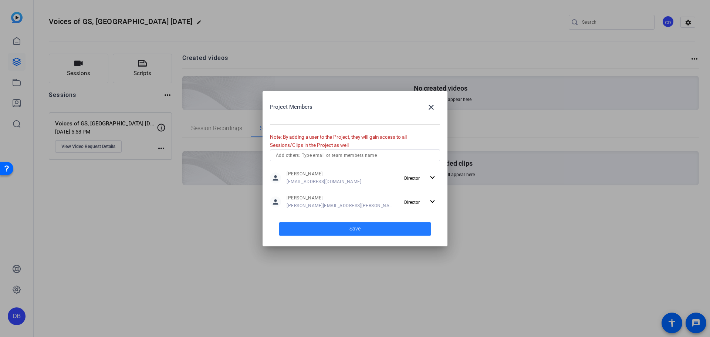
click at [352, 224] on span at bounding box center [355, 229] width 152 height 18
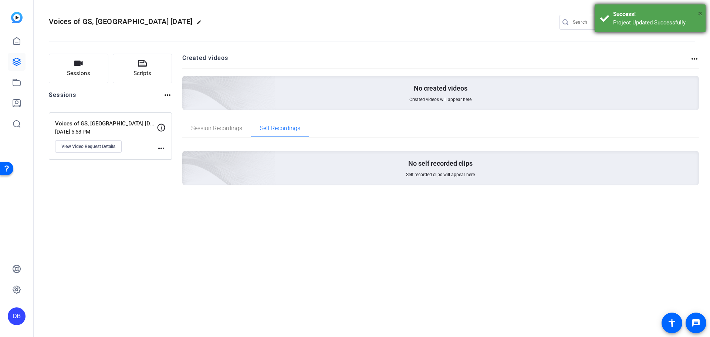
click at [699, 11] on span "×" at bounding box center [700, 13] width 4 height 9
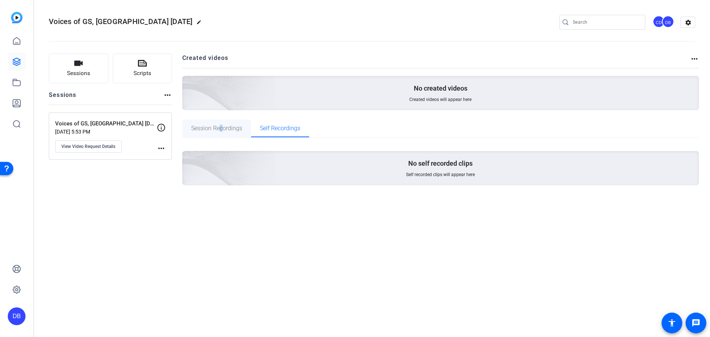
click at [221, 134] on span "Session Recordings" at bounding box center [216, 128] width 51 height 18
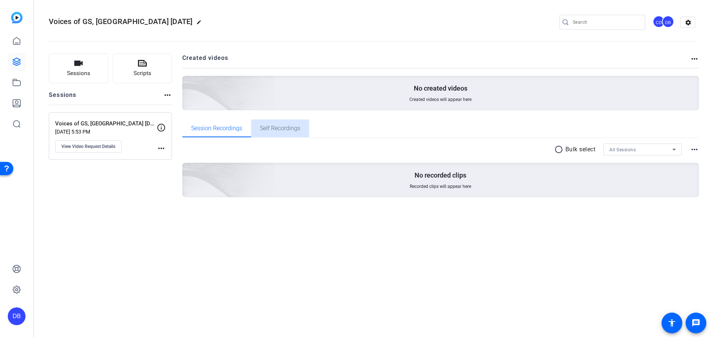
click at [257, 132] on div "Self Recordings" at bounding box center [280, 128] width 58 height 18
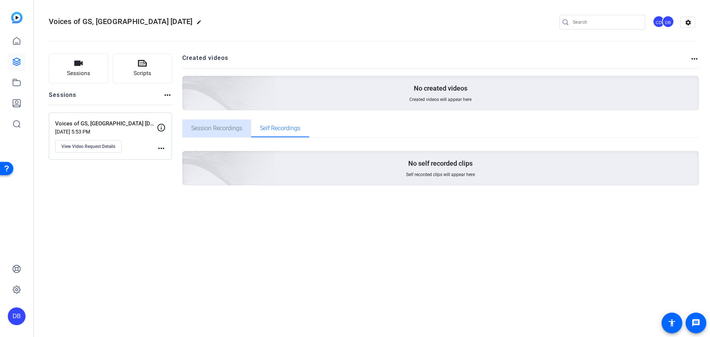
click at [221, 129] on span "Session Recordings" at bounding box center [216, 128] width 51 height 6
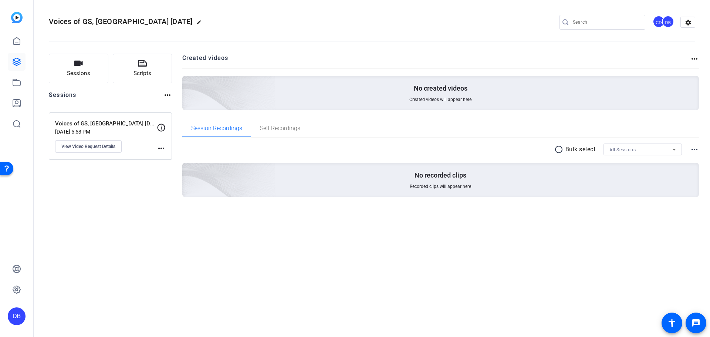
click at [669, 152] on div "All Sessions" at bounding box center [640, 149] width 63 height 9
click at [662, 177] on span "Voices of GS, [GEOGRAPHIC_DATA] [DATE]" at bounding box center [642, 176] width 67 height 9
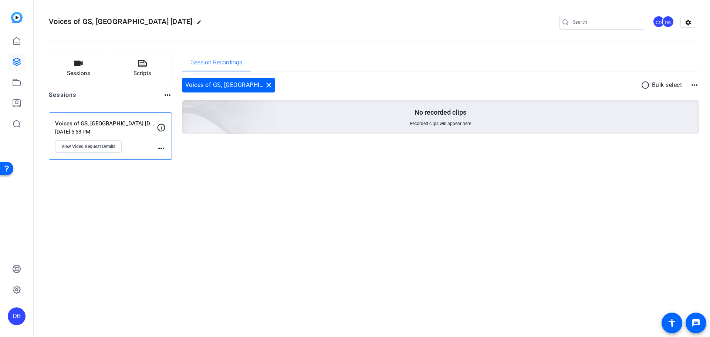
click at [691, 84] on mat-icon "more_horiz" at bounding box center [694, 85] width 9 height 9
click at [684, 98] on span "View Archived Clips" at bounding box center [672, 94] width 42 height 9
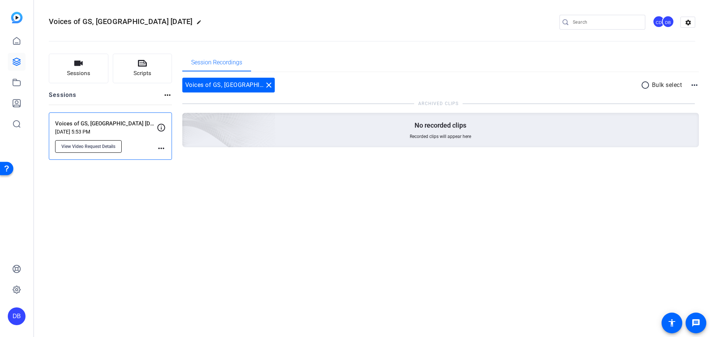
click at [105, 150] on button "View Video Request Details" at bounding box center [88, 146] width 67 height 13
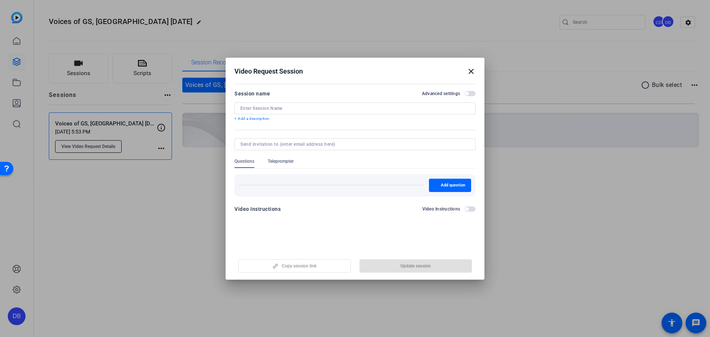
type input "Voices of GS, [GEOGRAPHIC_DATA] [DATE]"
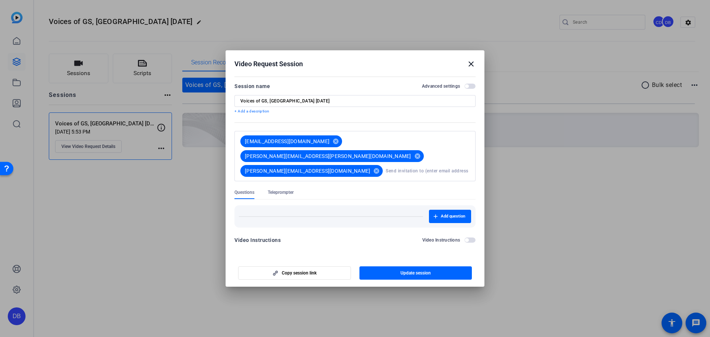
click at [518, 256] on div at bounding box center [355, 168] width 710 height 337
click at [468, 68] on mat-icon "close" at bounding box center [471, 64] width 9 height 9
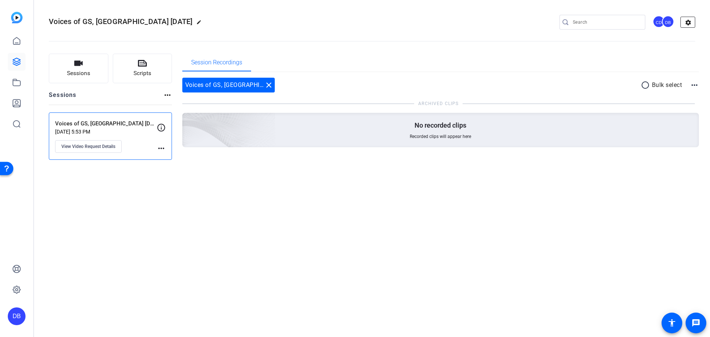
click at [681, 20] on mat-icon "settings" at bounding box center [688, 22] width 15 height 11
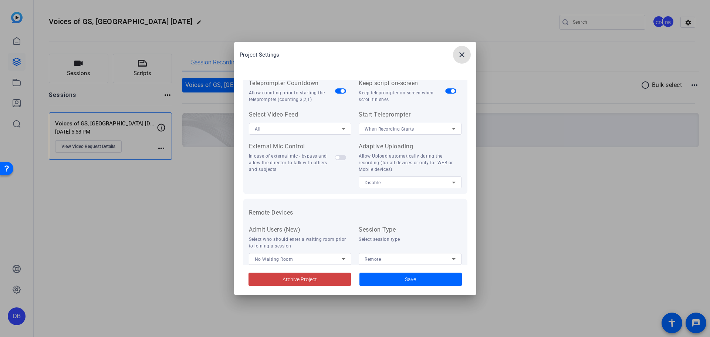
scroll to position [153, 0]
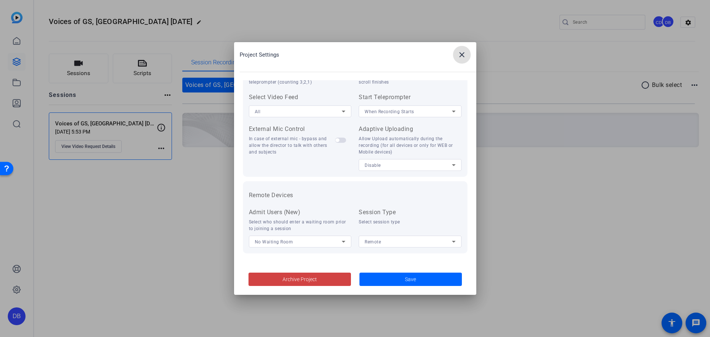
click at [462, 49] on span at bounding box center [462, 55] width 18 height 18
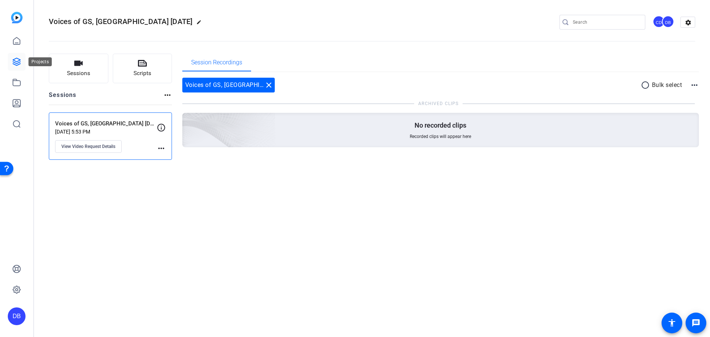
click at [18, 61] on icon at bounding box center [16, 61] width 7 height 7
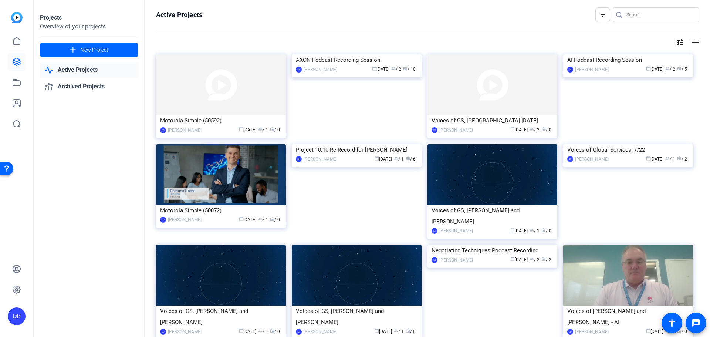
click at [478, 189] on img at bounding box center [492, 174] width 130 height 61
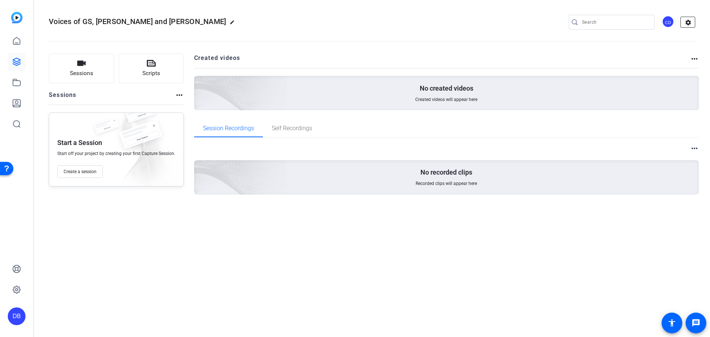
click at [687, 23] on mat-icon "settings" at bounding box center [688, 22] width 15 height 11
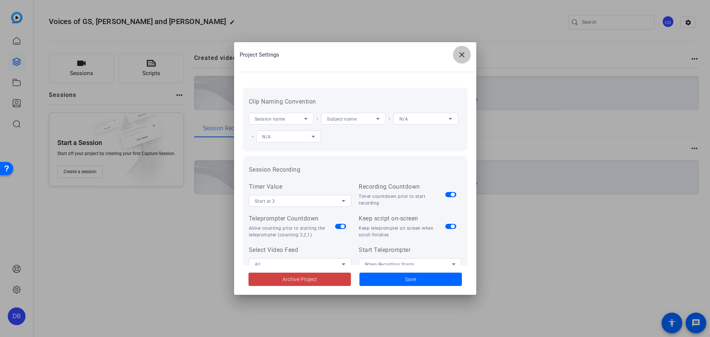
drag, startPoint x: 456, startPoint y: 61, endPoint x: 459, endPoint y: 58, distance: 4.2
click at [456, 60] on span at bounding box center [462, 55] width 18 height 18
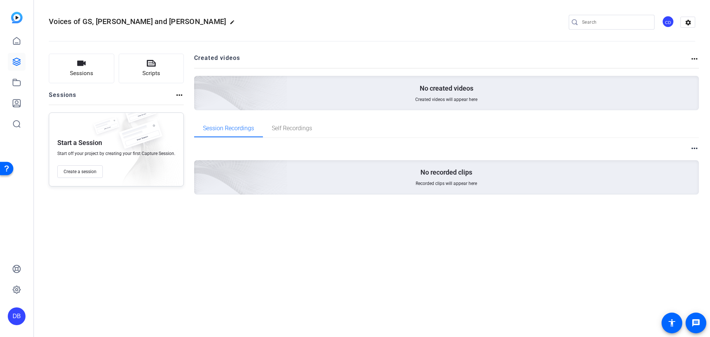
click at [663, 28] on openreel-divider-bar at bounding box center [372, 39] width 646 height 23
click at [667, 24] on div "CD" at bounding box center [668, 22] width 12 height 12
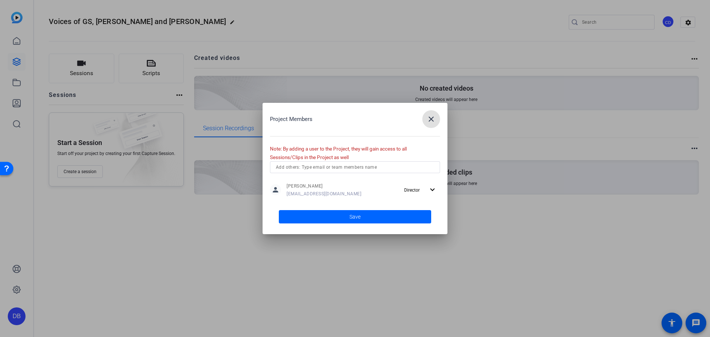
click at [346, 164] on input "text" at bounding box center [355, 167] width 158 height 9
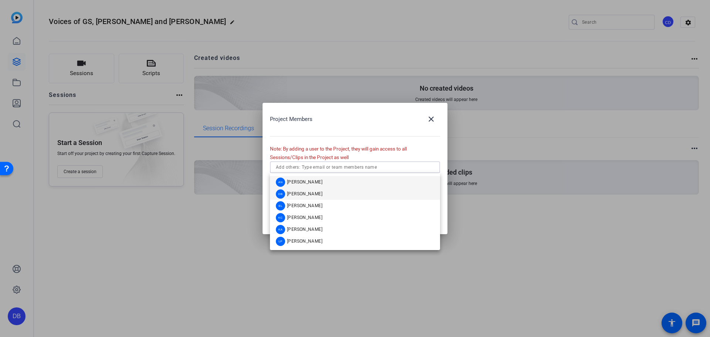
click at [319, 195] on mat-option "DB [PERSON_NAME]" at bounding box center [355, 194] width 170 height 12
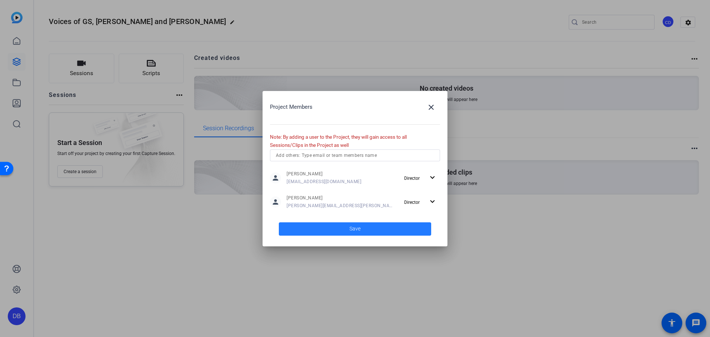
click at [352, 226] on span "Save" at bounding box center [354, 229] width 11 height 8
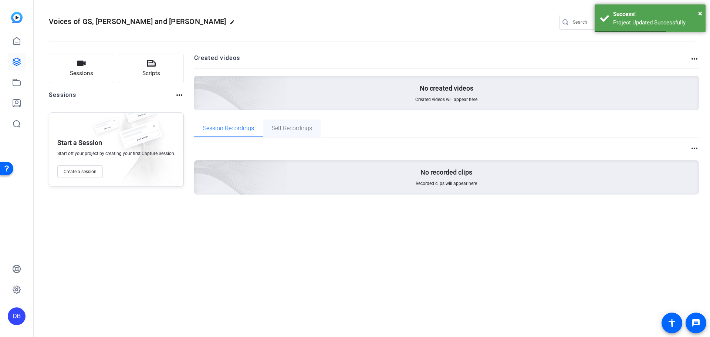
click at [294, 118] on openreel-project-creator-list "Created videos more_horiz No created videos Created videos will appear here" at bounding box center [446, 87] width 505 height 66
click at [293, 122] on span "Self Recordings" at bounding box center [292, 128] width 40 height 18
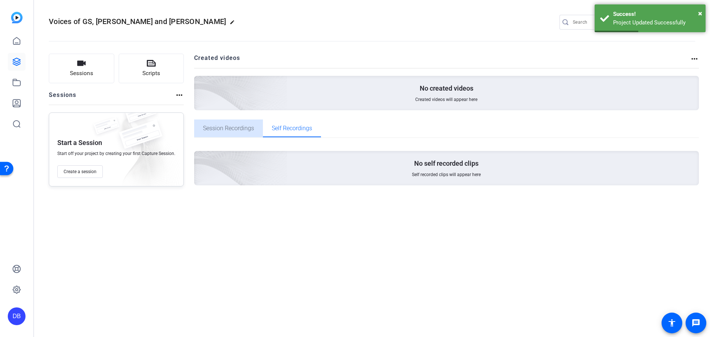
click at [230, 129] on span "Session Recordings" at bounding box center [228, 128] width 51 height 6
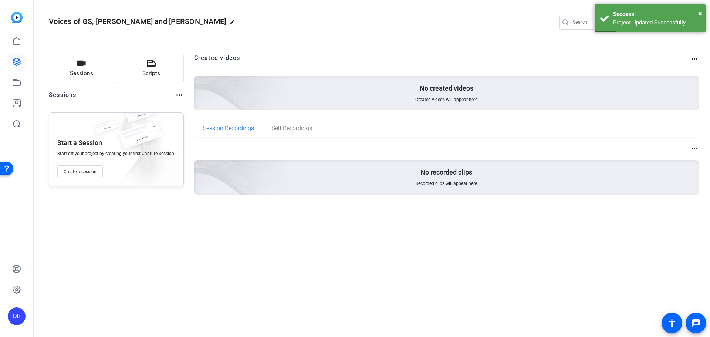
click at [178, 99] on mat-icon "more_horiz" at bounding box center [179, 95] width 9 height 9
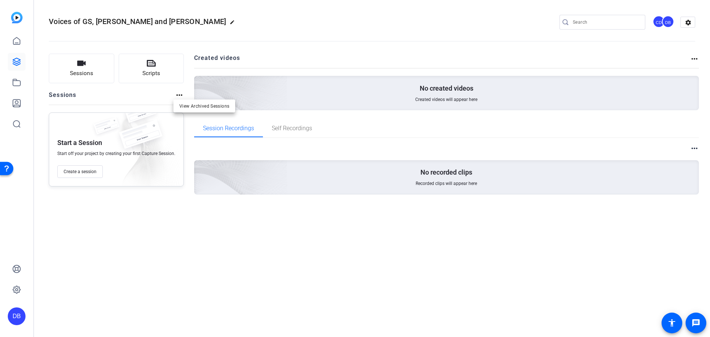
click at [200, 109] on span "View Archived Sessions" at bounding box center [204, 106] width 50 height 9
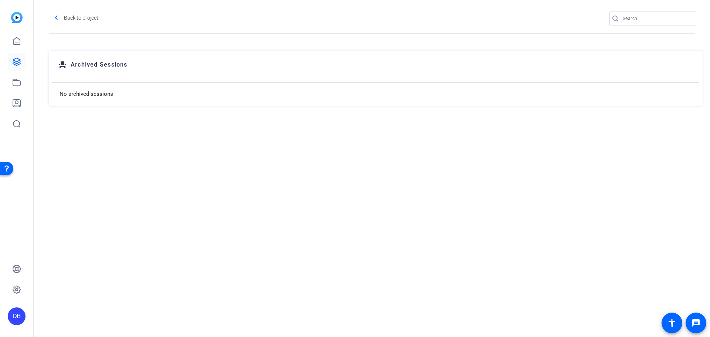
drag, startPoint x: 197, startPoint y: 92, endPoint x: 195, endPoint y: 89, distance: 4.3
click at [196, 91] on div "No archived sessions" at bounding box center [375, 94] width 647 height 24
click at [61, 17] on span at bounding box center [75, 18] width 53 height 18
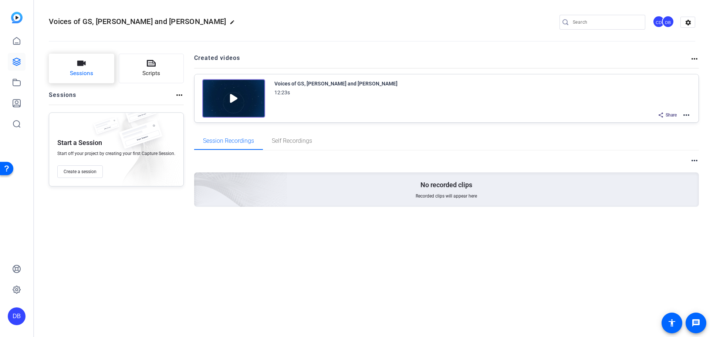
click at [87, 65] on button "Sessions" at bounding box center [81, 69] width 65 height 30
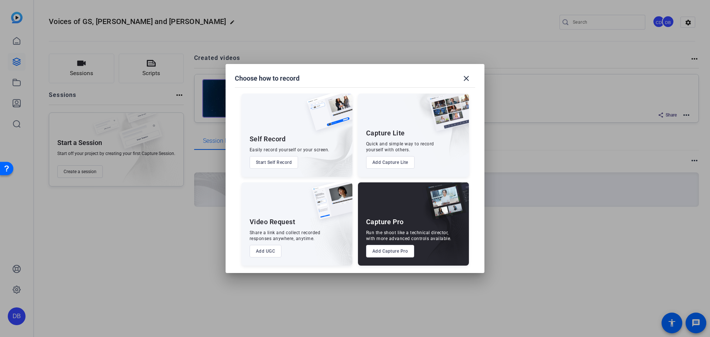
drag, startPoint x: 393, startPoint y: 25, endPoint x: 405, endPoint y: 33, distance: 14.9
click at [393, 24] on div at bounding box center [355, 168] width 710 height 337
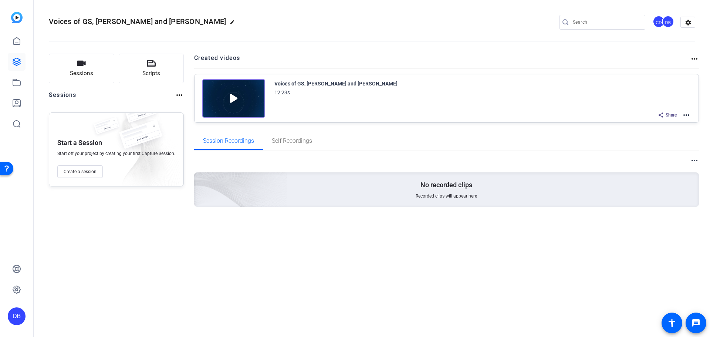
click at [687, 113] on mat-icon "more_horiz" at bounding box center [686, 115] width 9 height 9
click at [670, 126] on span "Edit in Creator" at bounding box center [658, 123] width 51 height 9
click at [20, 42] on icon at bounding box center [16, 40] width 7 height 7
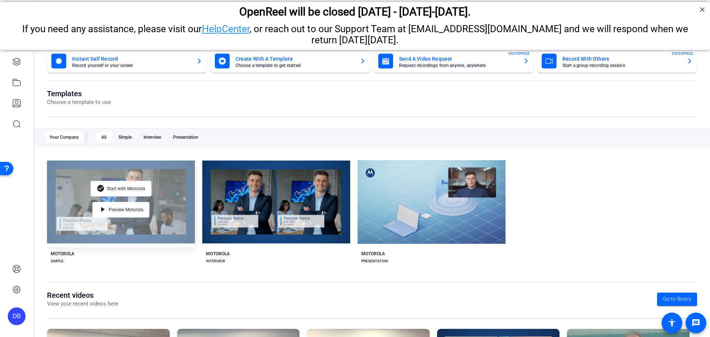
click at [152, 229] on div "check_circle Start with Motorola play_arrow Preview Motorola" at bounding box center [121, 202] width 148 height 90
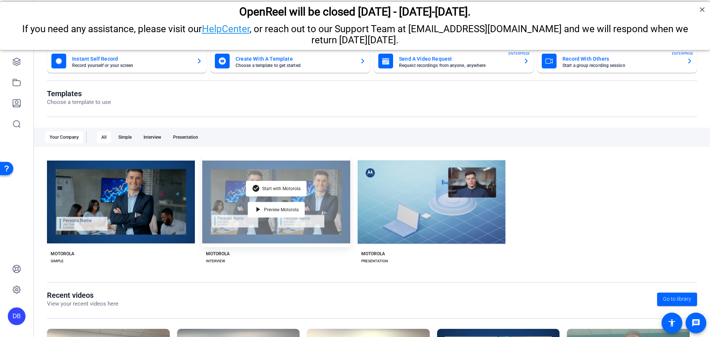
click at [229, 212] on div "check_circle Start with Motorola play_arrow Preview Motorola" at bounding box center [276, 202] width 148 height 90
click at [214, 222] on div "check_circle Start with Motorola play_arrow Preview Motorola" at bounding box center [276, 202] width 148 height 90
click at [274, 213] on div "play_arrow Preview Motorola" at bounding box center [276, 210] width 57 height 16
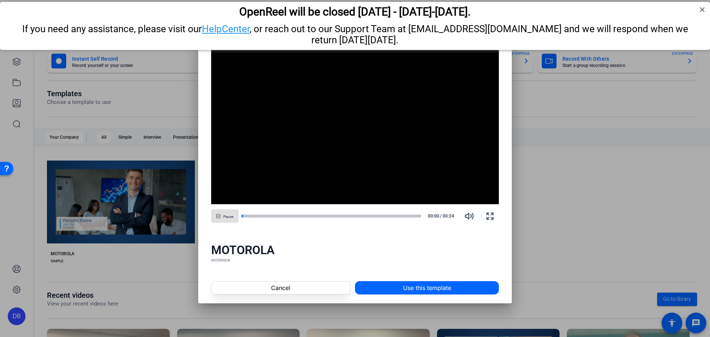
click at [151, 221] on div at bounding box center [355, 168] width 710 height 337
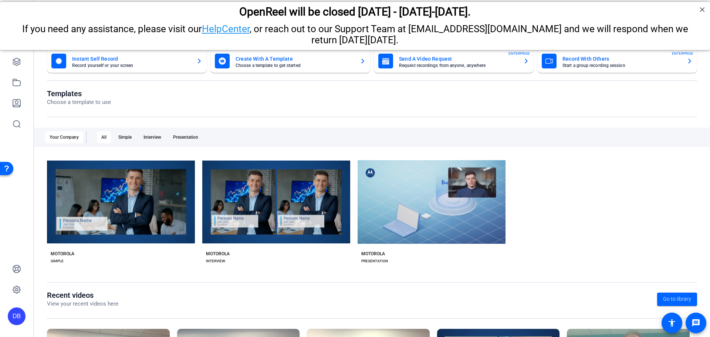
click at [58, 136] on div "Your Company" at bounding box center [64, 137] width 38 height 12
click at [19, 102] on icon at bounding box center [16, 103] width 9 height 9
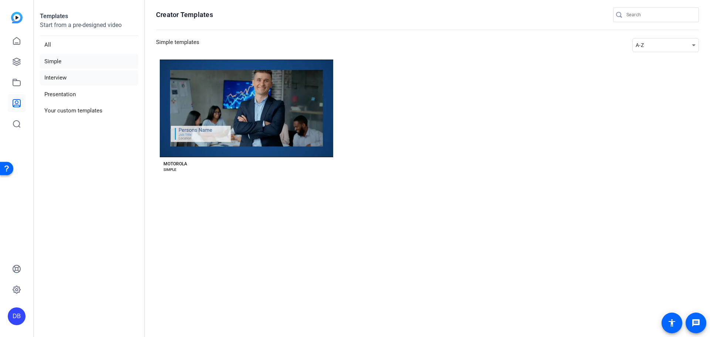
click at [61, 78] on li "Interview" at bounding box center [89, 77] width 98 height 15
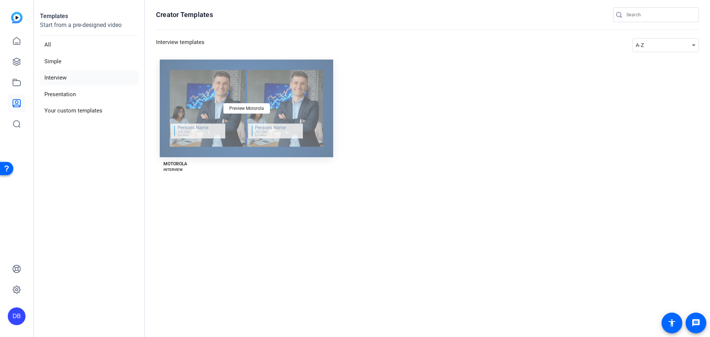
click at [204, 117] on div "Preview Motorola" at bounding box center [246, 109] width 173 height 98
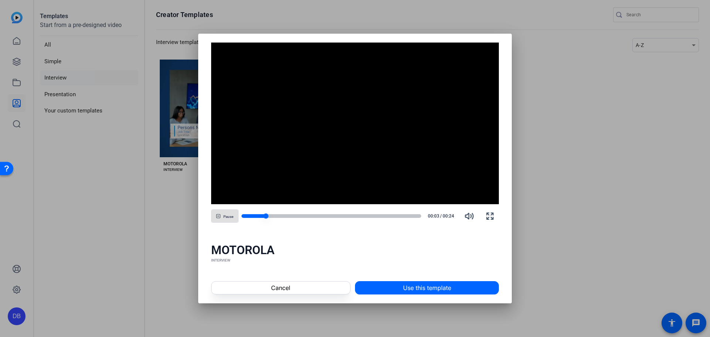
drag, startPoint x: 274, startPoint y: 216, endPoint x: 283, endPoint y: 216, distance: 8.5
click at [275, 216] on div at bounding box center [331, 216] width 180 height 4
click at [292, 217] on div at bounding box center [331, 216] width 180 height 4
drag, startPoint x: 315, startPoint y: 214, endPoint x: 343, endPoint y: 226, distance: 30.3
click at [318, 214] on div at bounding box center [331, 215] width 180 height 5
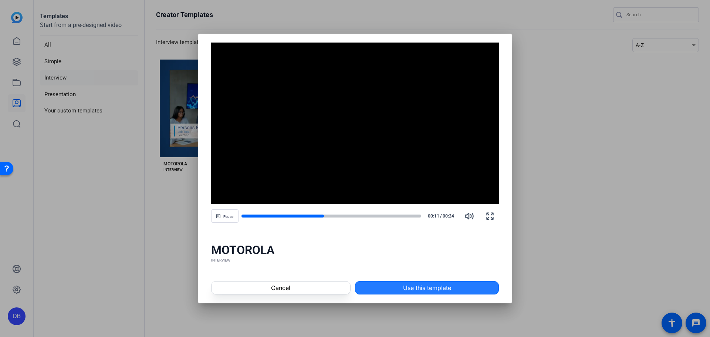
click at [395, 287] on span at bounding box center [426, 288] width 143 height 18
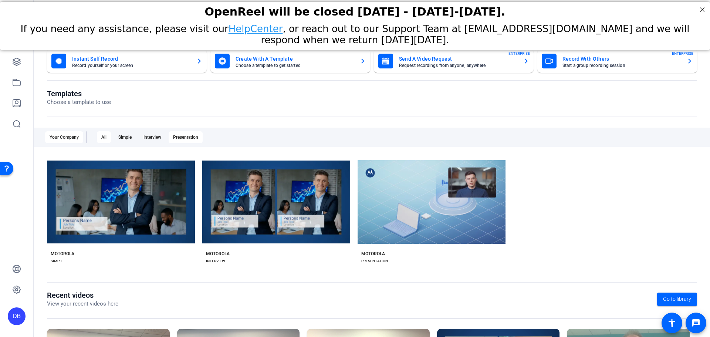
click at [188, 135] on div "Presentation" at bounding box center [186, 137] width 34 height 12
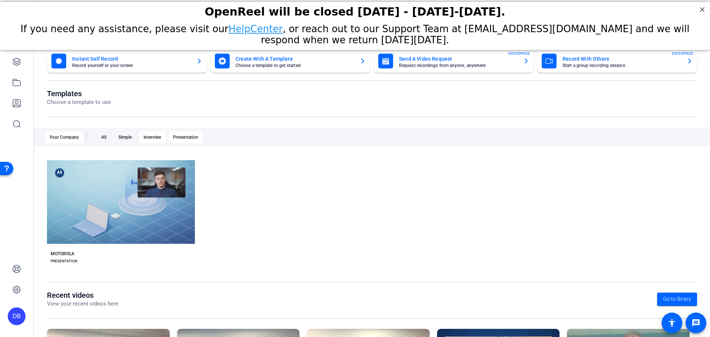
click at [156, 139] on div "Interview" at bounding box center [152, 137] width 27 height 12
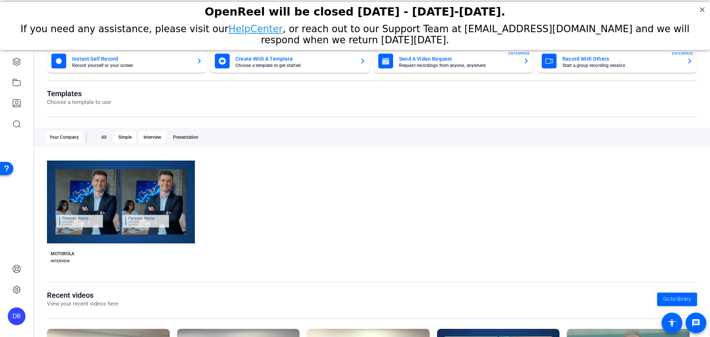
click at [128, 142] on div "Simple" at bounding box center [125, 137] width 22 height 12
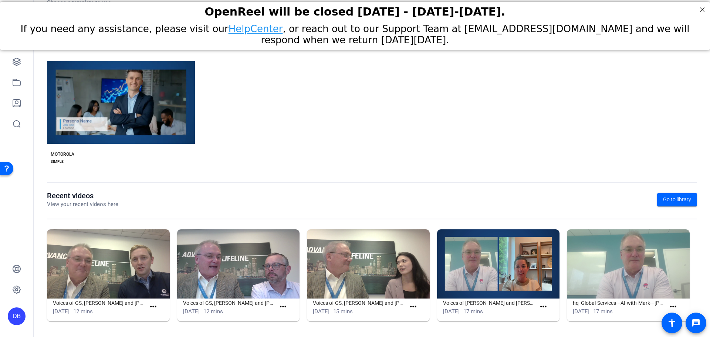
scroll to position [100, 0]
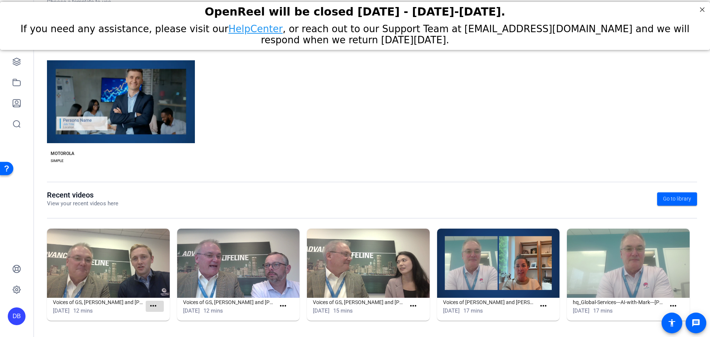
click at [151, 310] on mat-icon "more_horiz" at bounding box center [153, 305] width 9 height 9
click at [154, 283] on div at bounding box center [355, 168] width 710 height 337
click at [106, 298] on h1 "Voices of GS, [PERSON_NAME] and [PERSON_NAME]" at bounding box center [99, 302] width 93 height 9
click at [103, 302] on h1 "Voices of GS, [PERSON_NAME] and [PERSON_NAME]" at bounding box center [99, 302] width 93 height 9
click at [100, 271] on img at bounding box center [108, 263] width 123 height 69
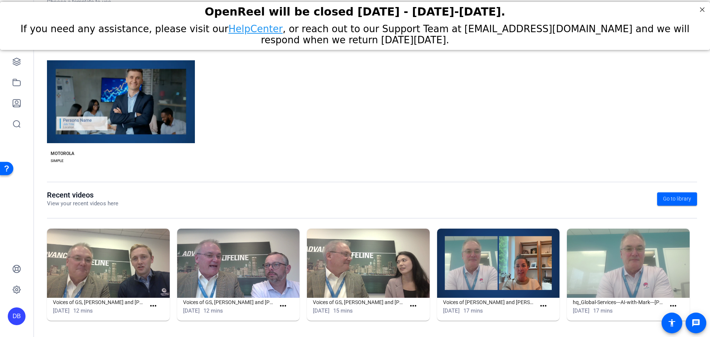
click at [100, 270] on img at bounding box center [108, 263] width 123 height 69
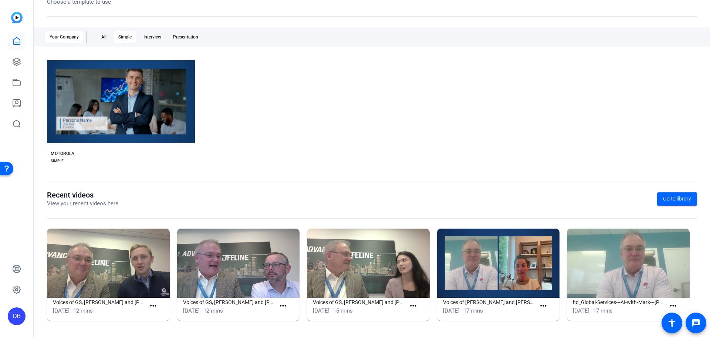
click at [133, 252] on img at bounding box center [108, 263] width 123 height 69
click at [132, 251] on img at bounding box center [108, 263] width 123 height 69
click at [547, 307] on span at bounding box center [545, 306] width 18 height 18
click at [547, 306] on span at bounding box center [545, 306] width 18 height 18
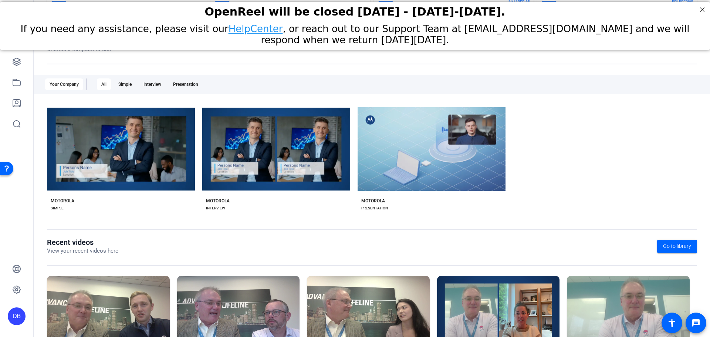
scroll to position [100, 0]
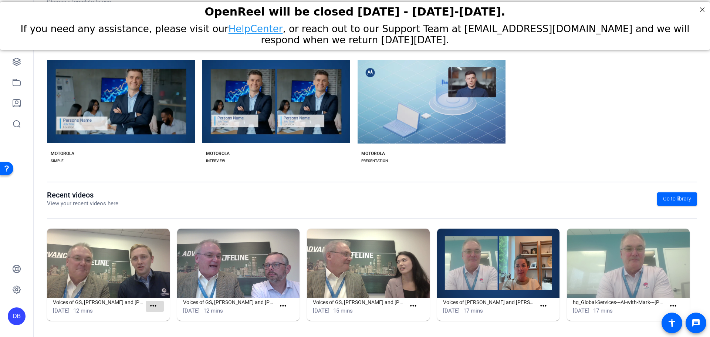
click at [152, 308] on mat-icon "more_horiz" at bounding box center [153, 305] width 9 height 9
click at [160, 319] on span "View" at bounding box center [169, 316] width 30 height 9
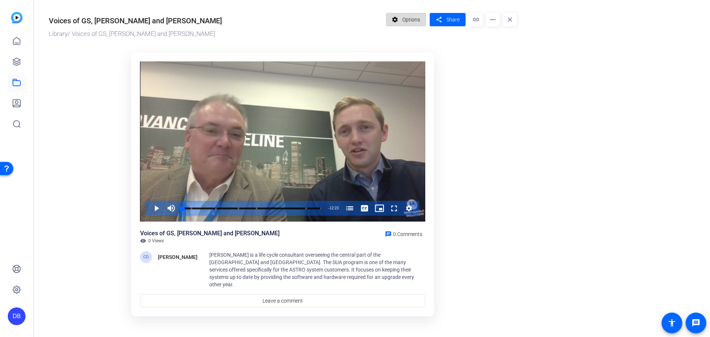
click at [415, 19] on span "Options" at bounding box center [411, 20] width 18 height 14
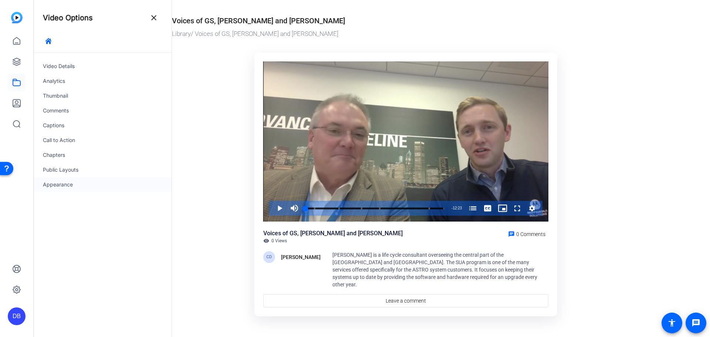
click at [79, 186] on div "Appearance" at bounding box center [103, 184] width 138 height 15
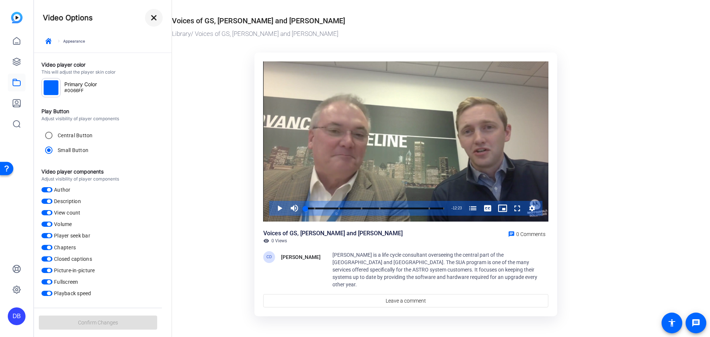
click at [157, 14] on mat-icon "close" at bounding box center [153, 17] width 9 height 9
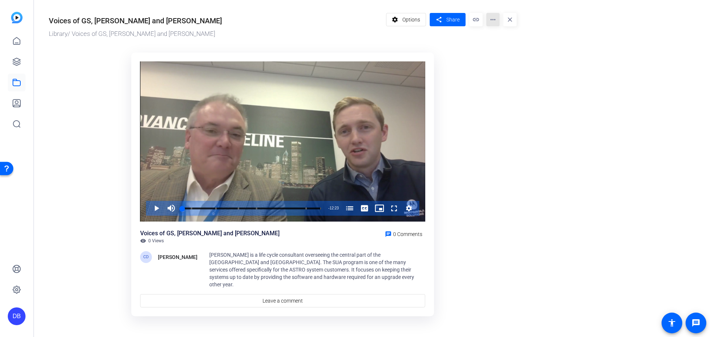
click at [494, 17] on mat-icon "more_horiz" at bounding box center [492, 19] width 13 height 13
click at [16, 20] on div at bounding box center [355, 168] width 710 height 337
click at [18, 37] on icon at bounding box center [16, 41] width 9 height 9
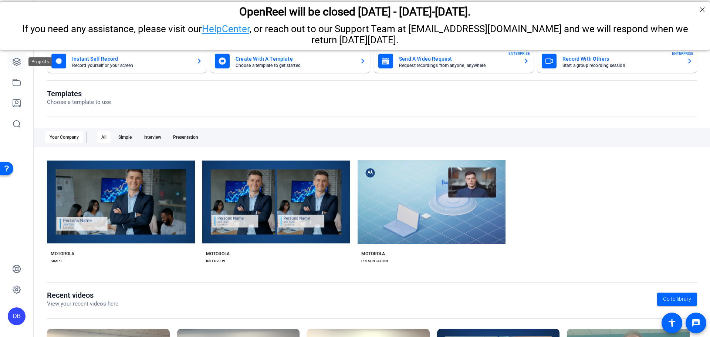
click at [15, 66] on icon at bounding box center [16, 61] width 9 height 9
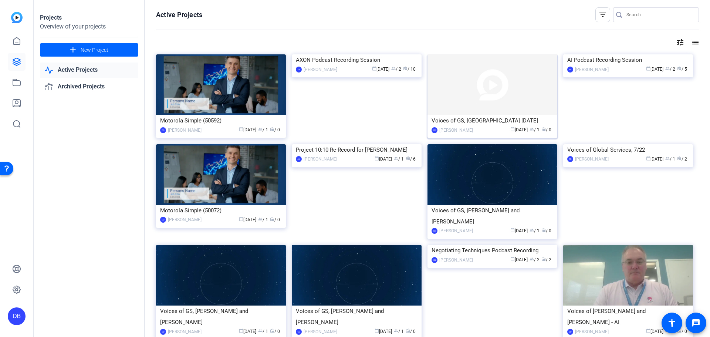
click at [467, 84] on img at bounding box center [492, 84] width 130 height 61
drag, startPoint x: 255, startPoint y: 114, endPoint x: 219, endPoint y: 129, distance: 39.0
click at [219, 129] on mat-card-content "Motorola Simple (50592) DB Damon Boler calendar_today Aug 13 group / 1 radio / 0" at bounding box center [220, 127] width 133 height 25
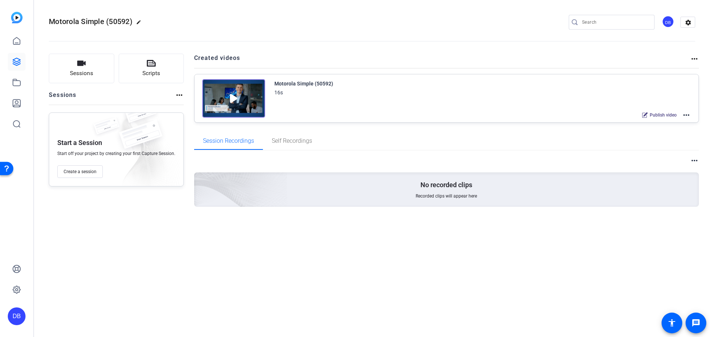
click at [697, 60] on mat-icon "more_horiz" at bounding box center [694, 58] width 9 height 9
drag, startPoint x: 561, startPoint y: 113, endPoint x: 631, endPoint y: 109, distance: 70.3
click at [561, 113] on div at bounding box center [355, 168] width 710 height 337
click at [686, 115] on mat-icon "more_horiz" at bounding box center [686, 115] width 9 height 9
click at [568, 151] on div at bounding box center [355, 168] width 710 height 337
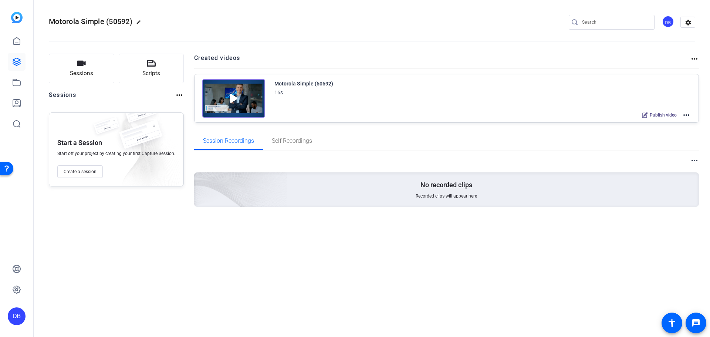
click at [695, 61] on mat-icon "more_horiz" at bounding box center [694, 58] width 9 height 9
click at [693, 160] on div at bounding box center [355, 168] width 710 height 337
click at [693, 160] on mat-icon "more_horiz" at bounding box center [694, 160] width 9 height 9
click at [693, 119] on div at bounding box center [355, 168] width 710 height 337
click at [691, 120] on div "Motorola Simple (50592) 16s Publish video more_horiz" at bounding box center [447, 98] width 504 height 48
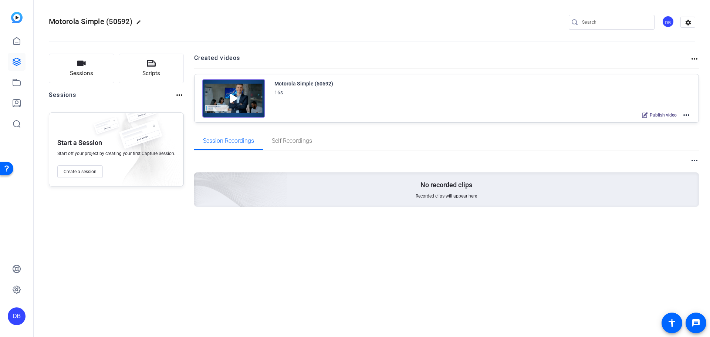
click at [688, 114] on mat-icon "more_horiz" at bounding box center [686, 115] width 9 height 9
click at [641, 152] on span "Archive" at bounding box center [658, 151] width 51 height 9
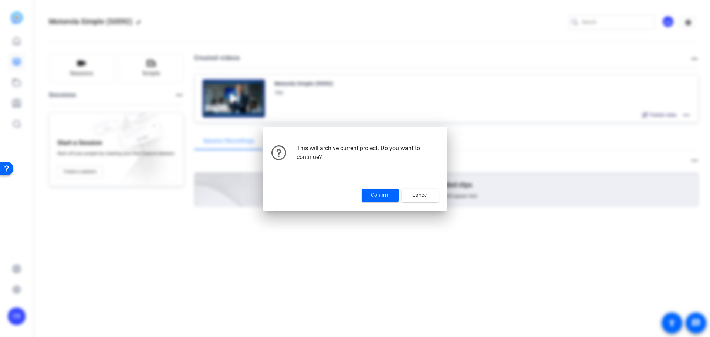
drag, startPoint x: 301, startPoint y: 148, endPoint x: 389, endPoint y: 162, distance: 89.1
click at [391, 159] on span "This will archive current project. Do you want to continue?" at bounding box center [368, 153] width 142 height 18
click at [376, 191] on span "Confirm" at bounding box center [380, 195] width 18 height 8
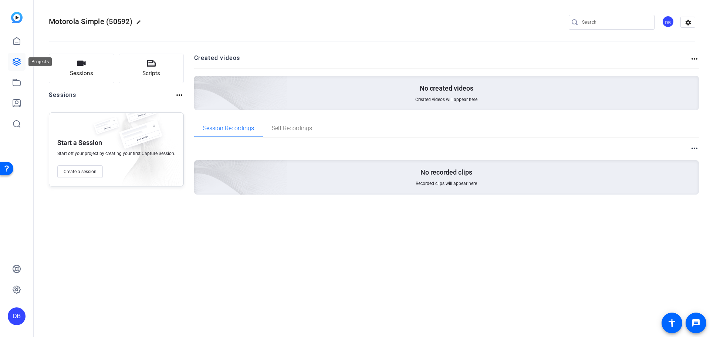
click at [17, 65] on icon at bounding box center [16, 61] width 7 height 7
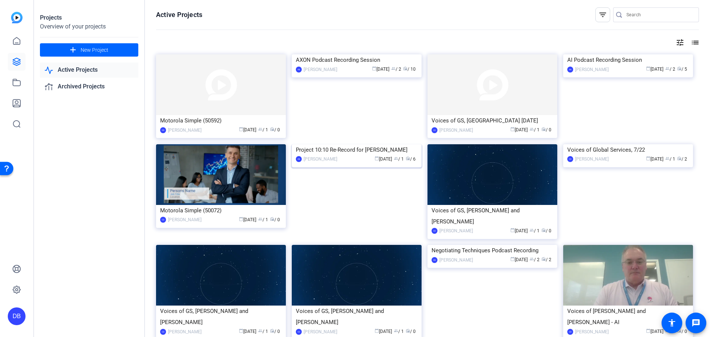
click at [374, 144] on img at bounding box center [357, 144] width 130 height 0
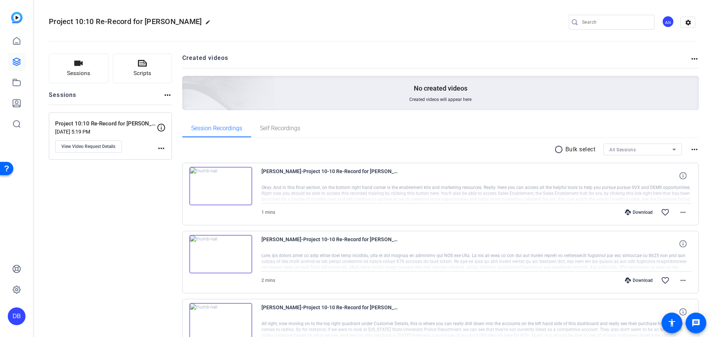
click at [692, 59] on mat-icon "more_horiz" at bounding box center [694, 58] width 9 height 9
click at [692, 148] on div at bounding box center [355, 168] width 710 height 337
click at [691, 150] on mat-icon "more_horiz" at bounding box center [694, 149] width 9 height 9
click at [278, 195] on div at bounding box center [355, 168] width 710 height 337
click at [270, 170] on span "Michael Bowen-Project 10-10 Re-Record for Michael-Project 10-10 Re-Record for M…" at bounding box center [329, 176] width 137 height 18
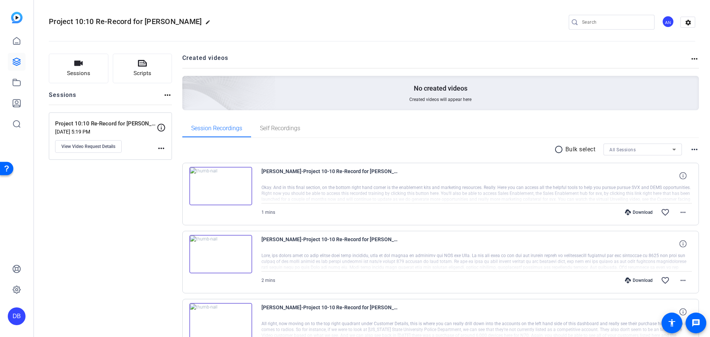
click at [238, 179] on img at bounding box center [220, 186] width 63 height 38
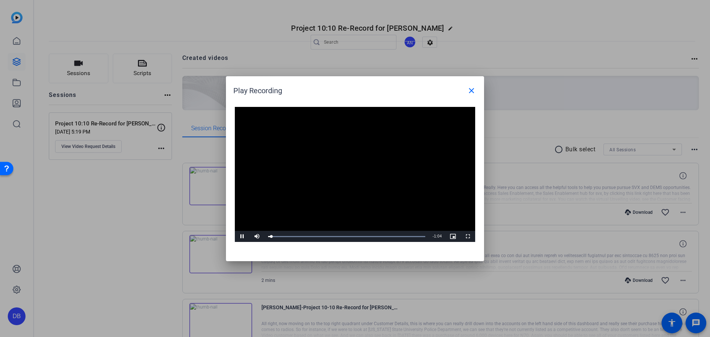
click at [131, 204] on div at bounding box center [355, 168] width 710 height 337
